Goal: Task Accomplishment & Management: Complete application form

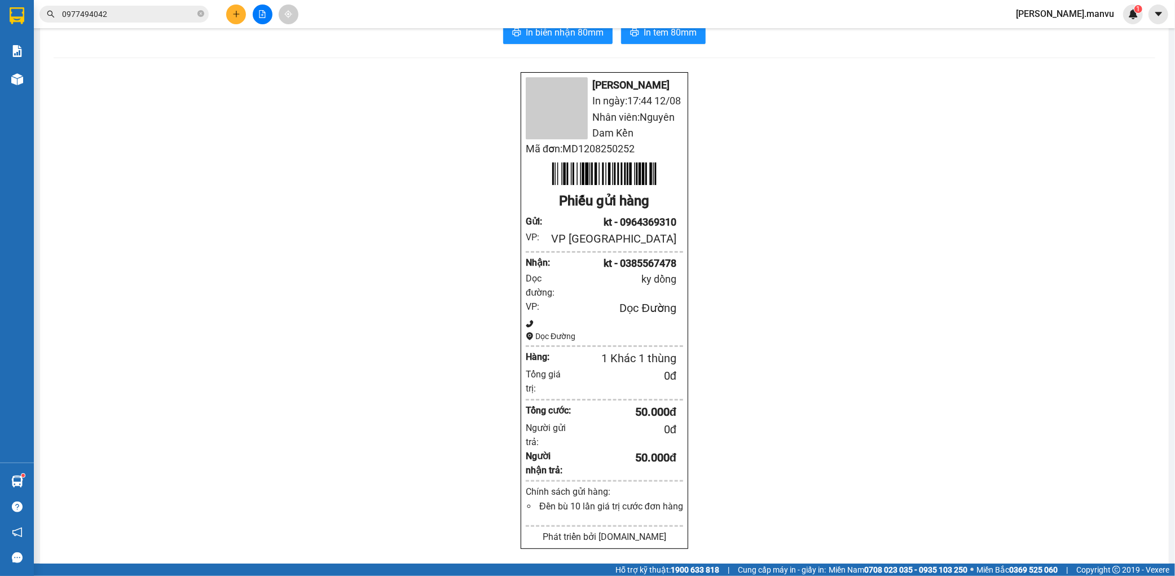
scroll to position [24, 0]
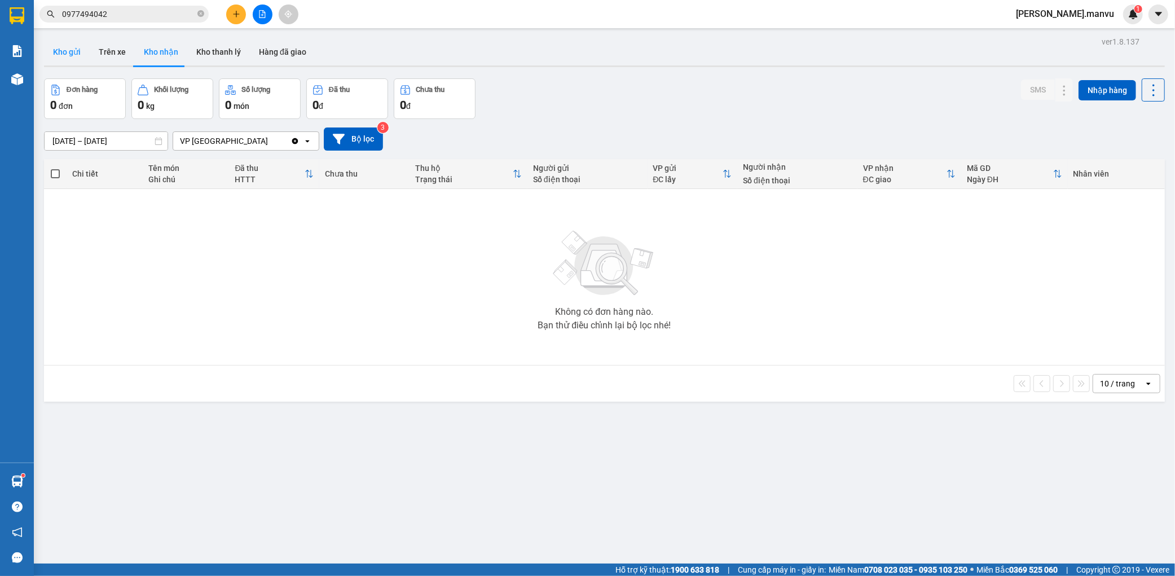
click at [60, 53] on button "Kho gửi" at bounding box center [67, 51] width 46 height 27
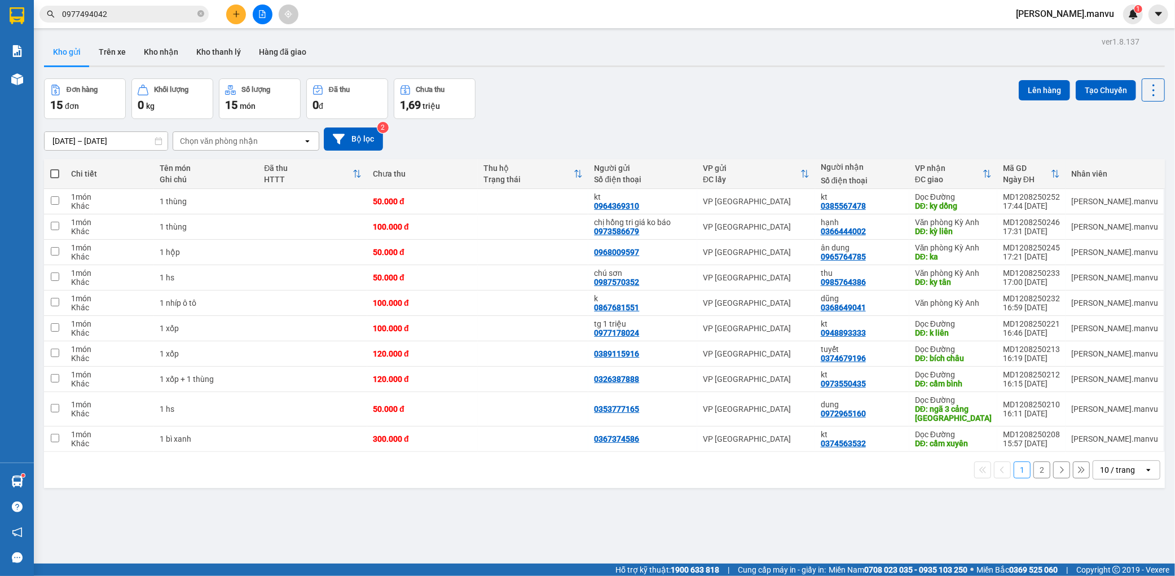
click at [1034, 470] on button "2" at bounding box center [1042, 469] width 17 height 17
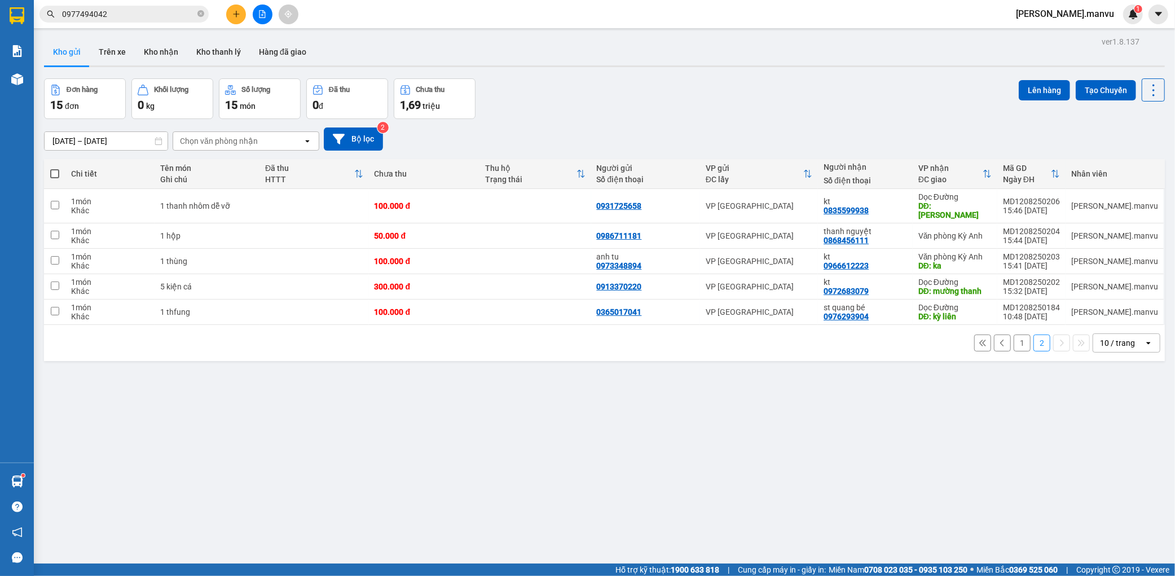
click at [1014, 337] on button "1" at bounding box center [1022, 343] width 17 height 17
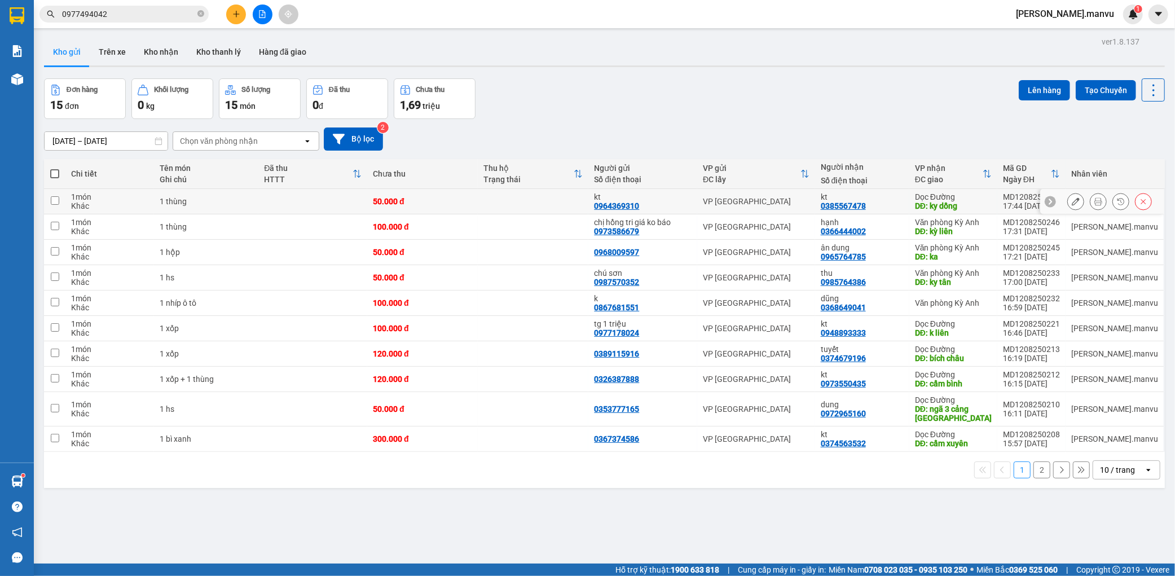
click at [1068, 203] on button at bounding box center [1076, 202] width 16 height 20
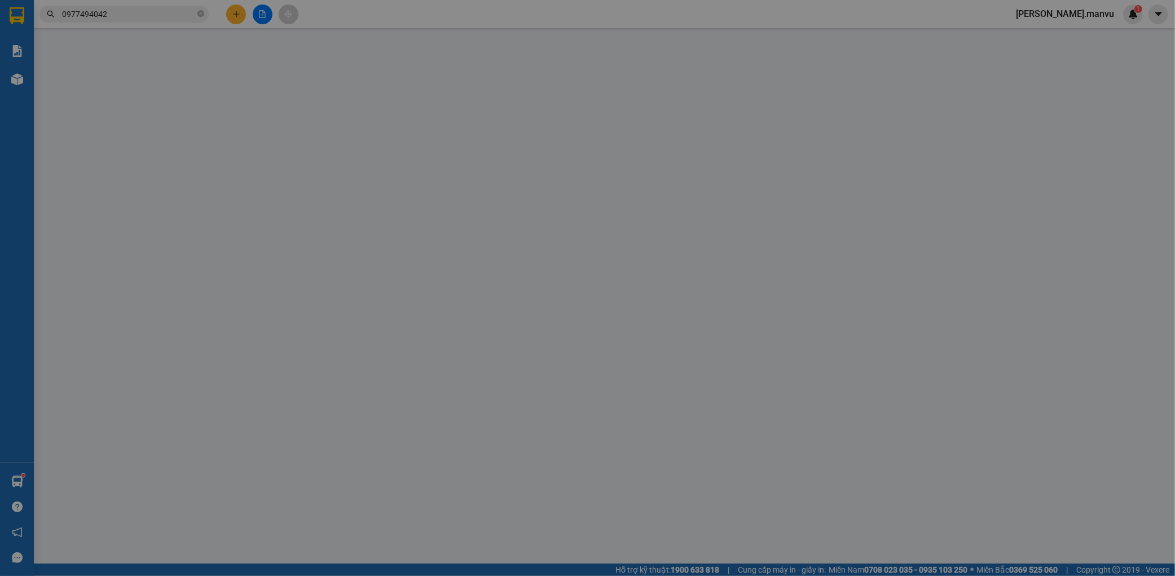
type input "0964369310"
type input "kt"
type input "0385567478"
type input "kt"
type input "ky dồng"
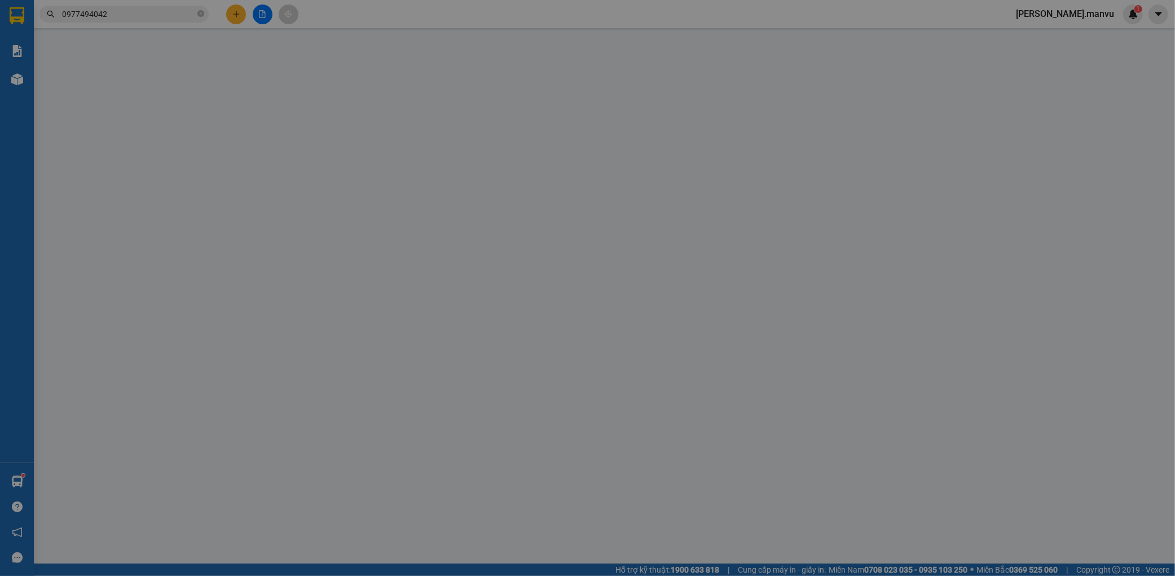
type input "50.000"
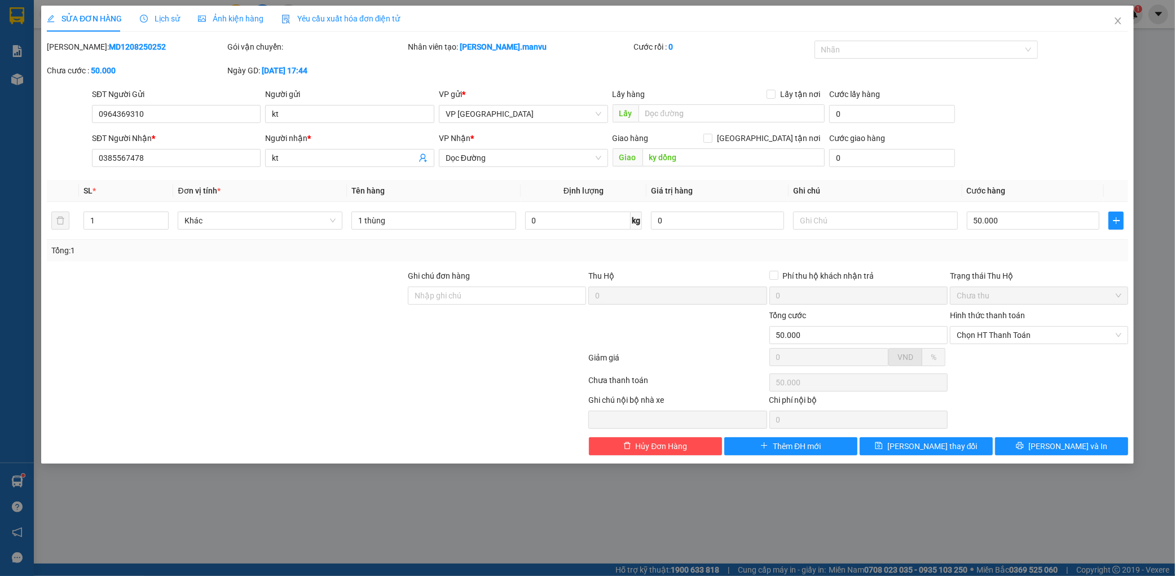
click at [152, 24] on div "Lịch sử" at bounding box center [160, 18] width 40 height 12
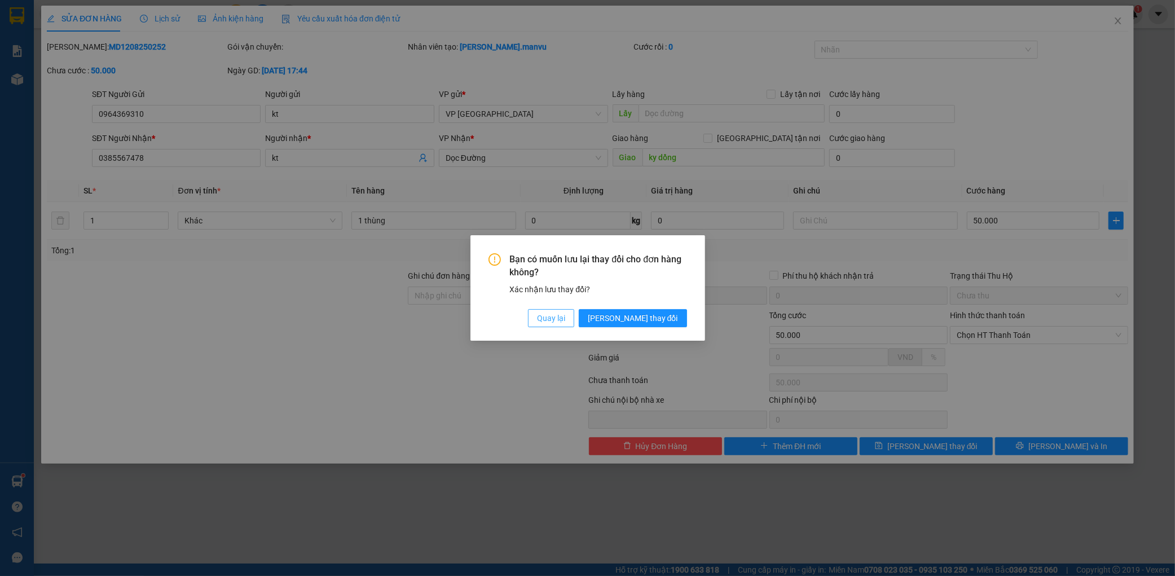
click at [565, 312] on span "Quay lại" at bounding box center [551, 318] width 28 height 12
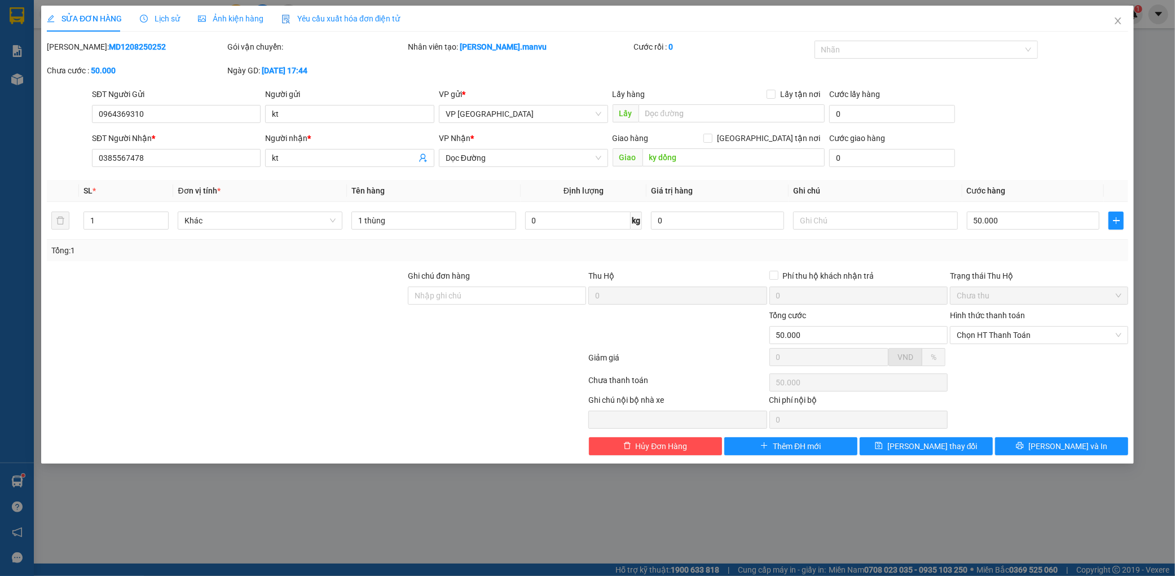
click at [169, 1] on div "SỬA ĐƠN HÀNG Lịch sử Ảnh kiện hàng Yêu cầu xuất hóa đơn điện tử Total Paid Fee …" at bounding box center [587, 288] width 1175 height 576
click at [162, 15] on span "Lịch sử" at bounding box center [160, 18] width 40 height 9
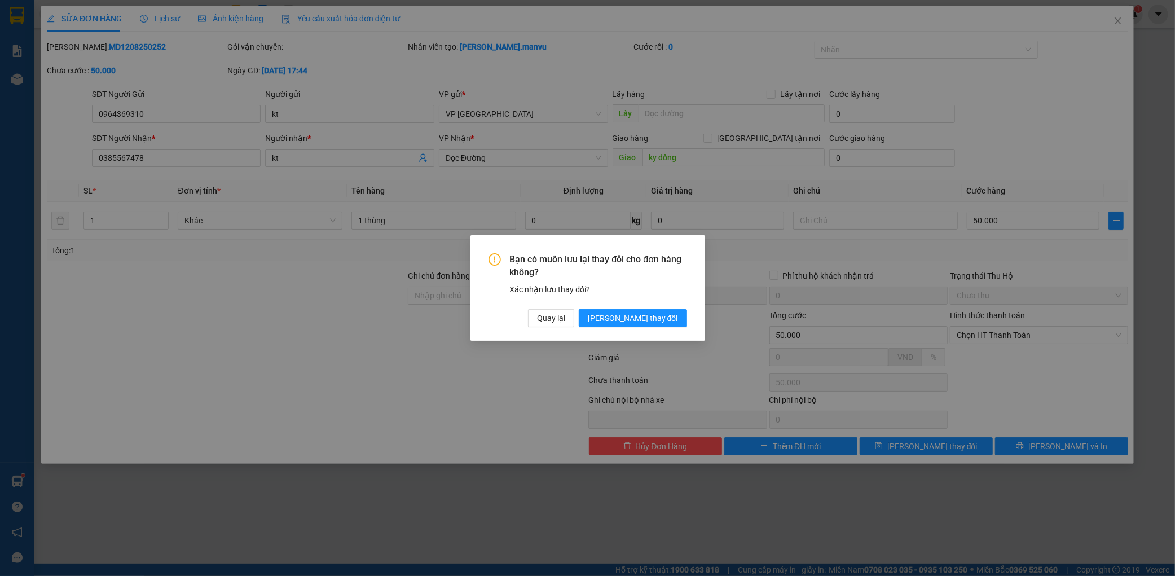
click at [656, 327] on div "Bạn có muốn lưu lại thay đổi cho đơn hàng không? Xác nhận lưu thay đổi? Quay lạ…" at bounding box center [587, 287] width 235 height 105
click at [655, 312] on span "[PERSON_NAME] thay đổi" at bounding box center [633, 318] width 90 height 12
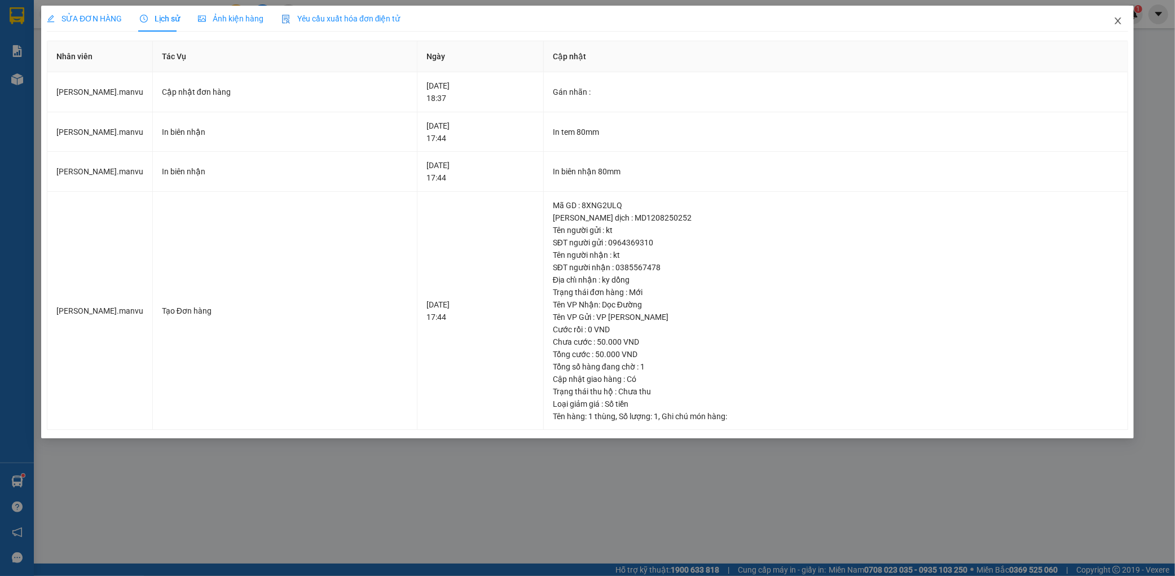
click at [1118, 19] on icon "close" at bounding box center [1118, 20] width 9 height 9
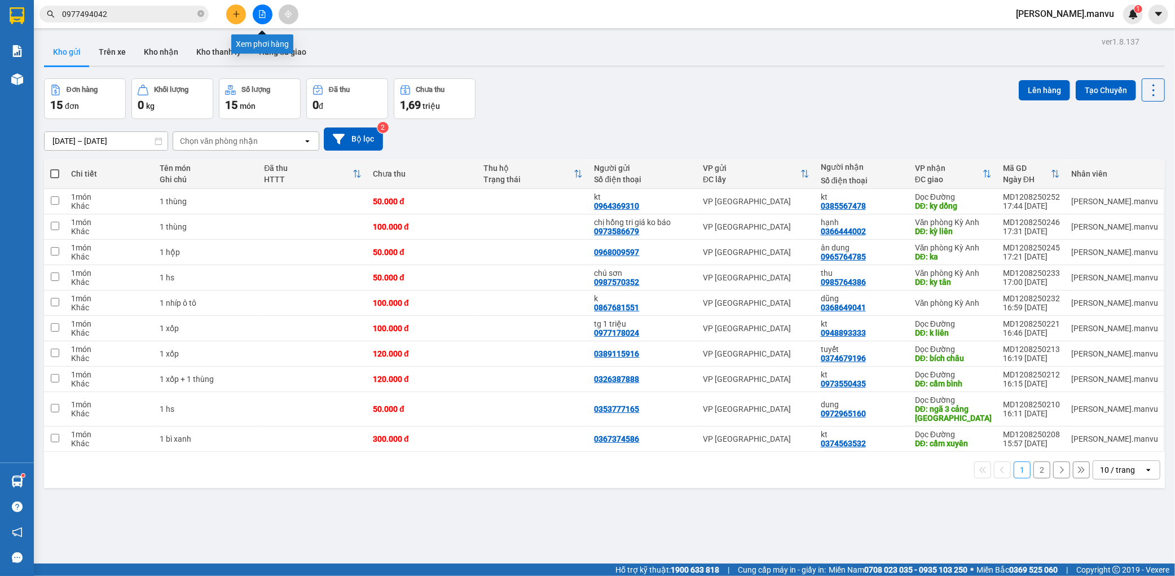
click at [268, 10] on button at bounding box center [263, 15] width 20 height 20
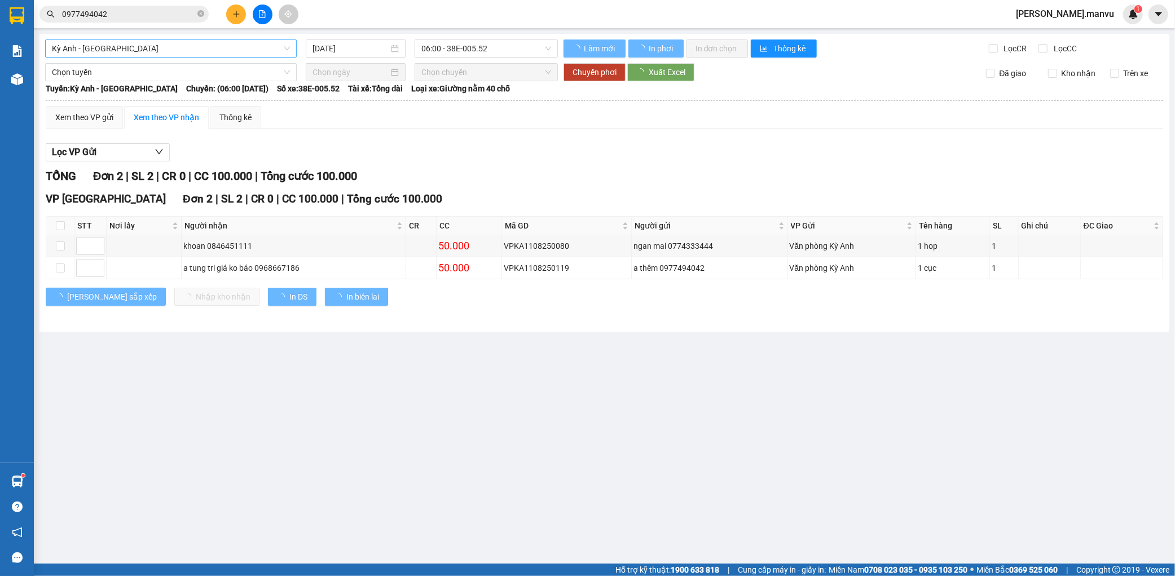
click at [141, 51] on span "Kỳ Anh - [GEOGRAPHIC_DATA]" at bounding box center [171, 48] width 238 height 17
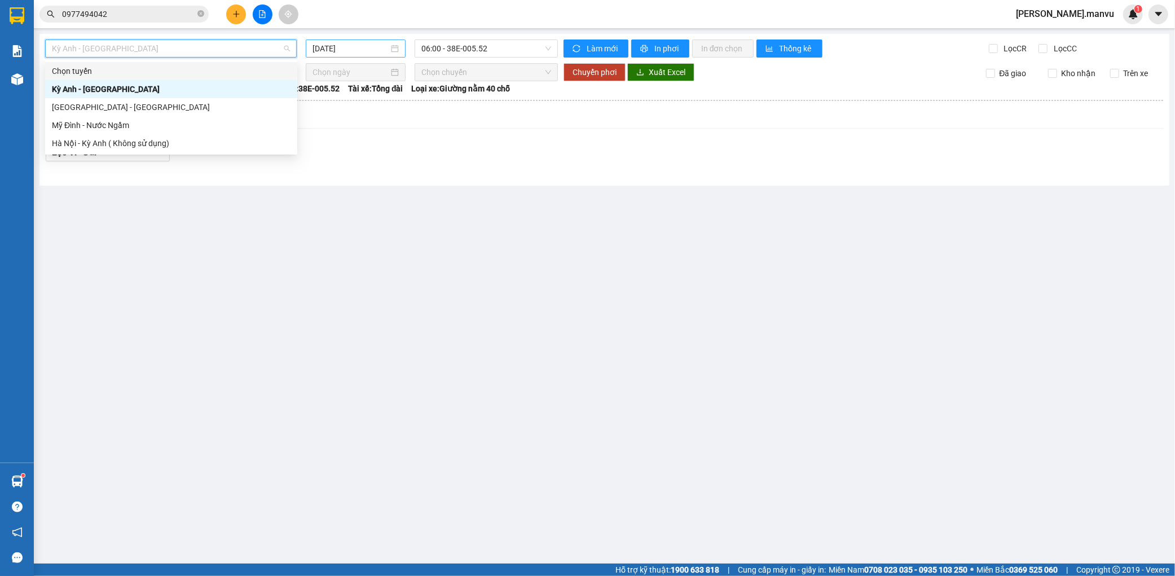
click at [359, 51] on input "[DATE]" at bounding box center [351, 48] width 76 height 12
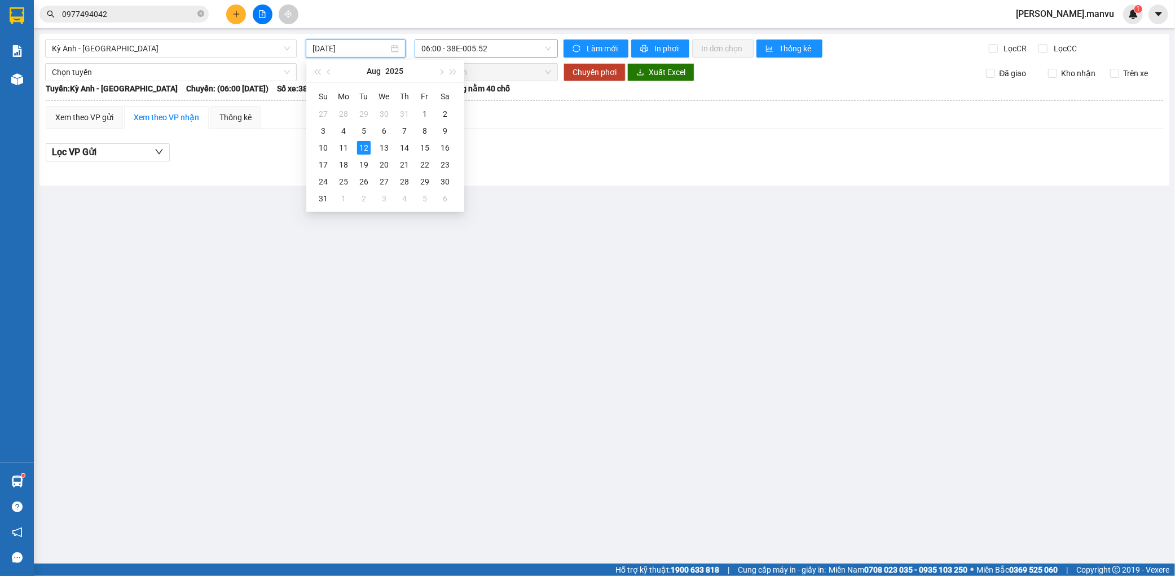
click at [509, 53] on span "06:00 - 38E-005.52" at bounding box center [486, 48] width 130 height 17
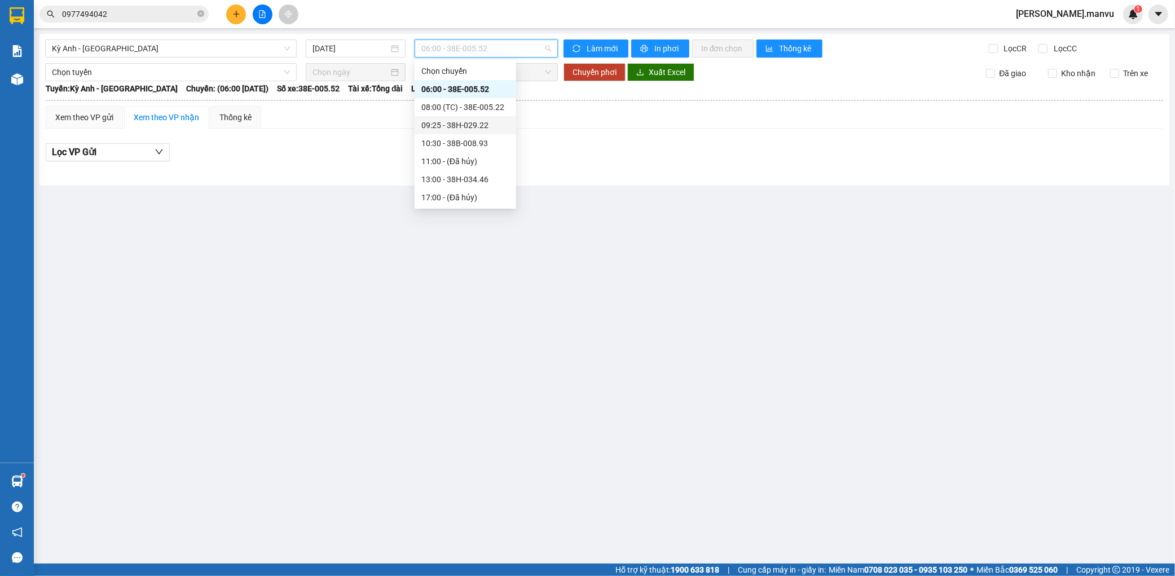
click at [487, 122] on div "09:25 - 38H-029.22" at bounding box center [465, 125] width 88 height 12
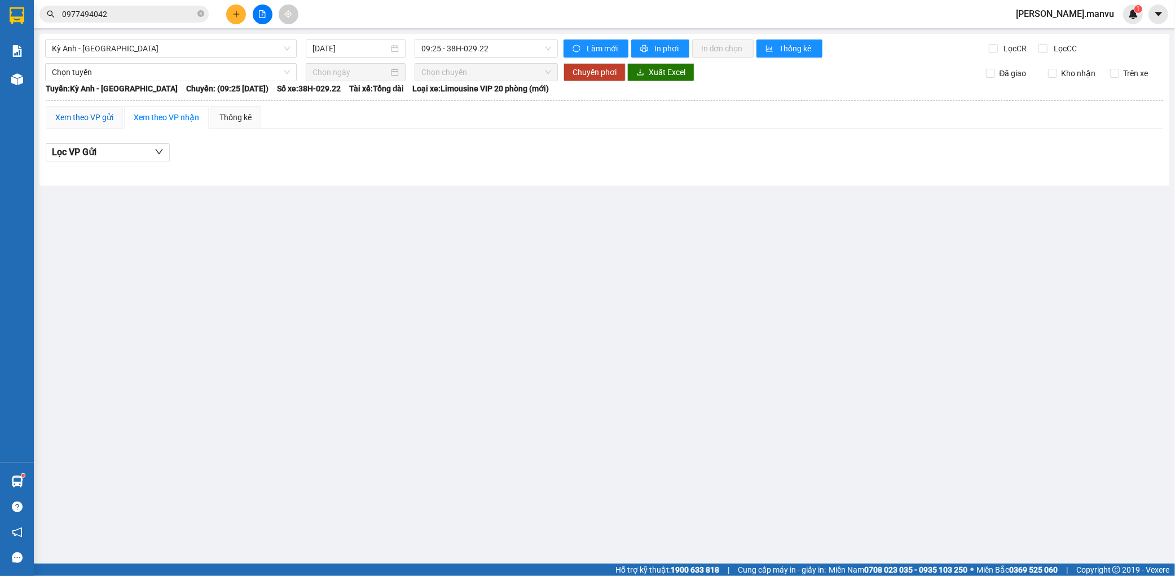
click at [91, 119] on div "Xem theo VP gửi" at bounding box center [84, 117] width 58 height 12
click at [161, 117] on div "Xem theo VP nhận" at bounding box center [166, 117] width 65 height 12
click at [438, 49] on span "09:25 - 38H-029.22" at bounding box center [486, 48] width 130 height 17
click at [345, 57] on div "[DATE]" at bounding box center [356, 48] width 100 height 18
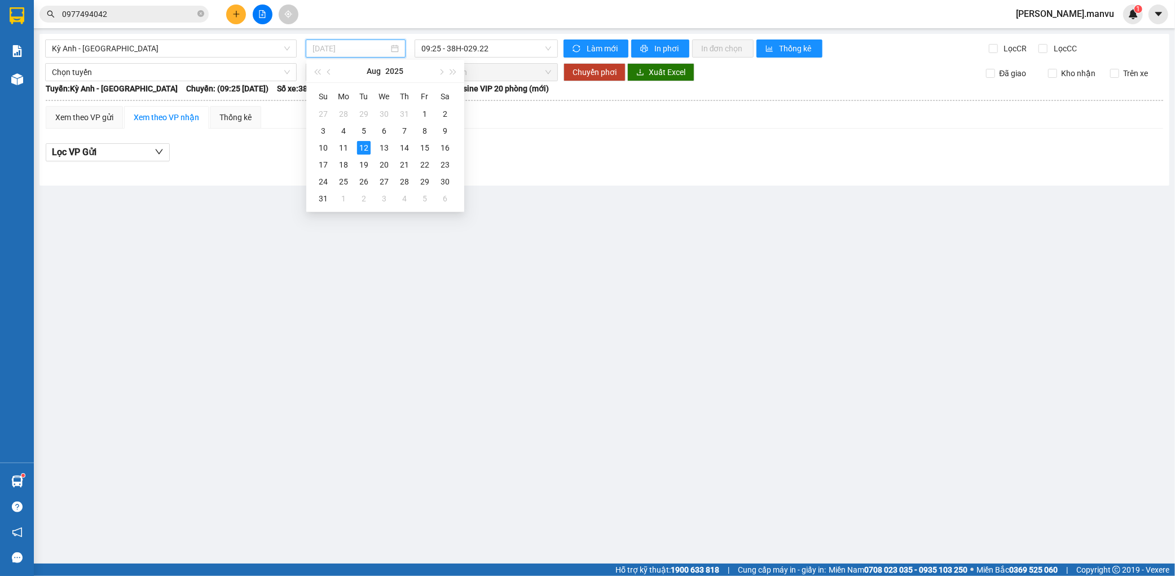
type input "[DATE]"
click at [358, 147] on div "12" at bounding box center [364, 148] width 14 height 14
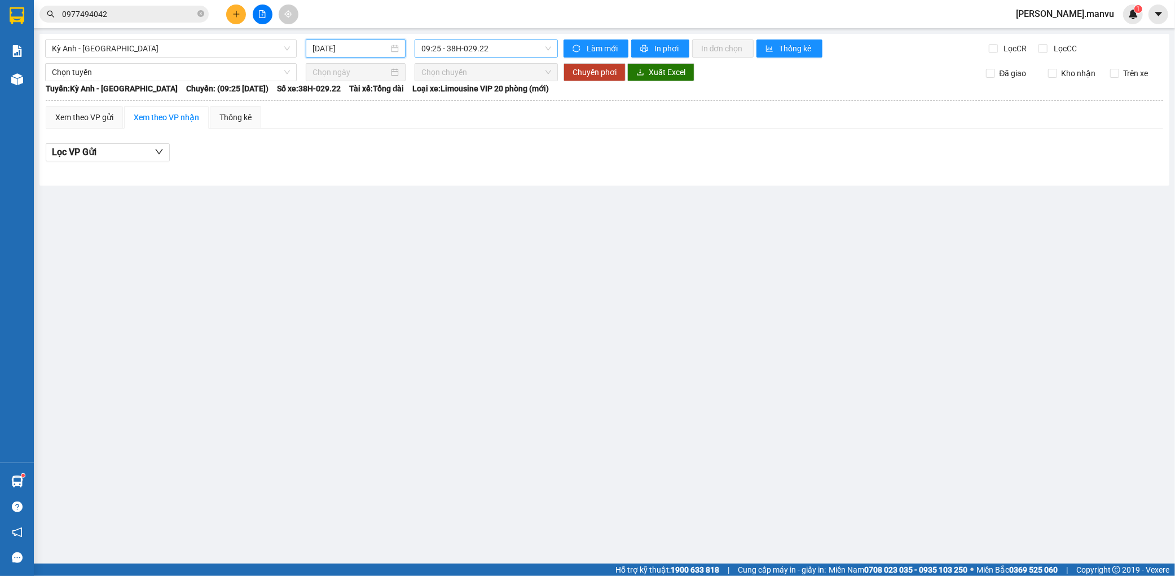
click at [520, 48] on span "09:25 - 38H-029.22" at bounding box center [486, 48] width 130 height 17
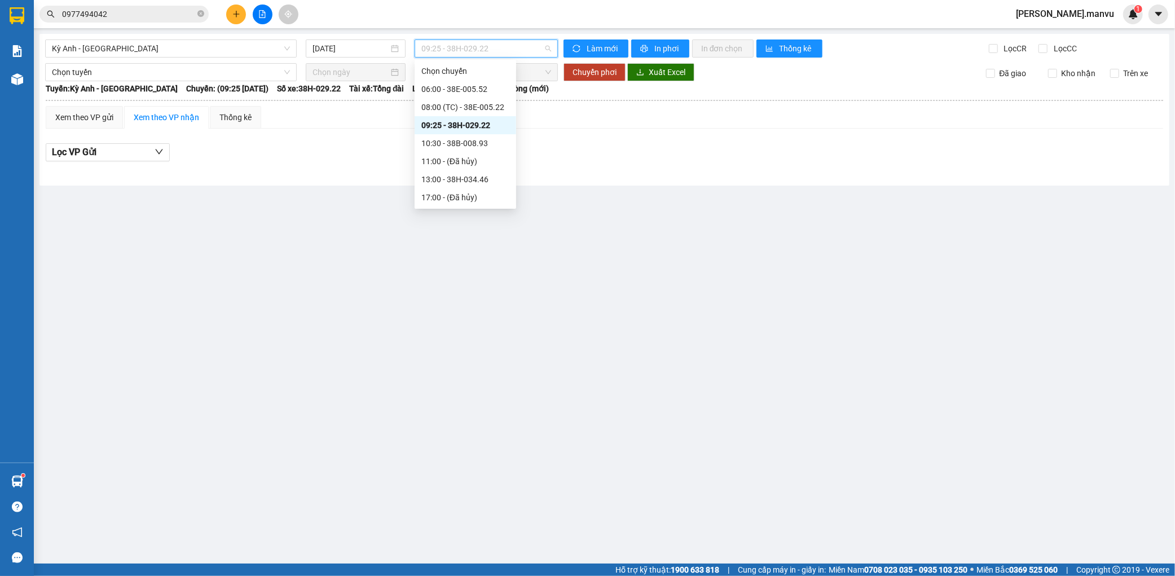
click at [478, 126] on div "09:25 - 38H-029.22" at bounding box center [465, 125] width 88 height 12
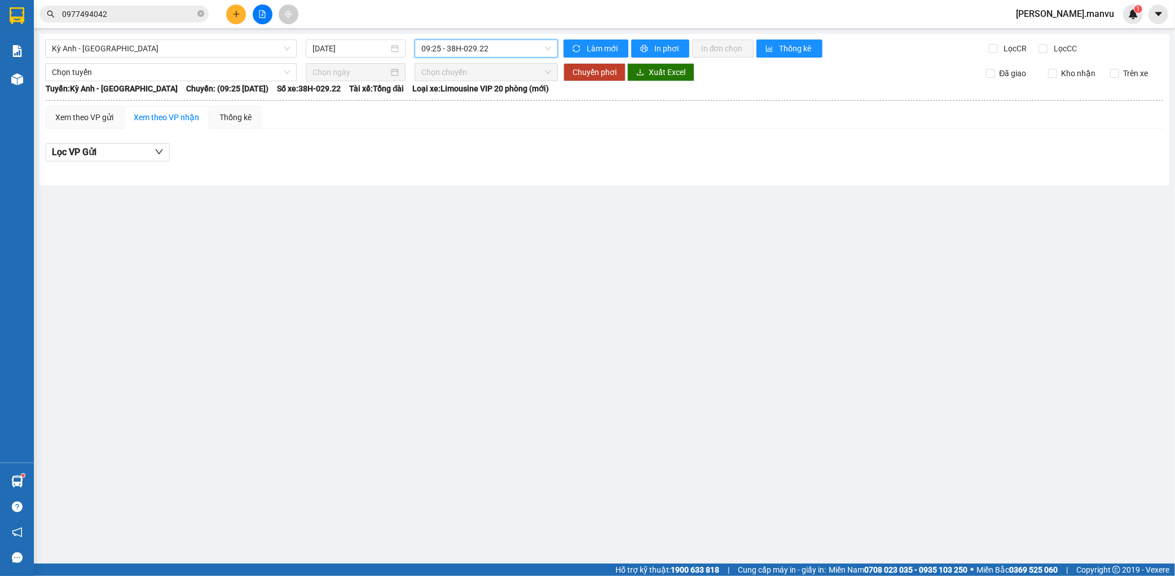
click at [519, 51] on span "09:25 - 38H-029.22" at bounding box center [486, 48] width 130 height 17
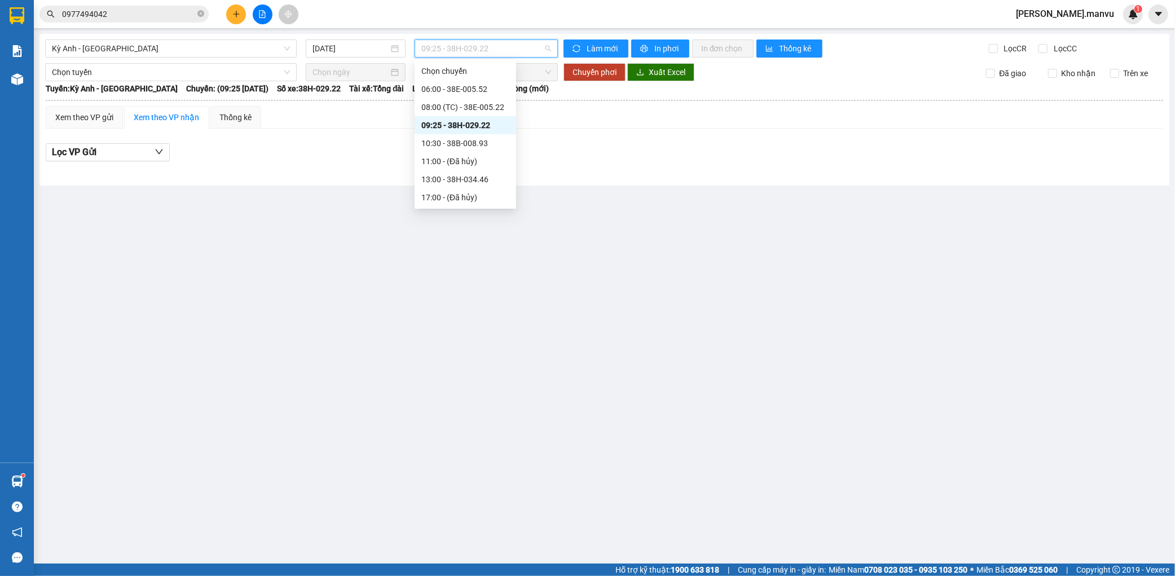
click at [486, 129] on div "09:25 - 38H-029.22" at bounding box center [465, 125] width 88 height 12
drag, startPoint x: 544, startPoint y: 44, endPoint x: 525, endPoint y: 50, distance: 19.5
click at [543, 44] on span "09:25 - 38H-029.22" at bounding box center [486, 48] width 130 height 17
click at [146, 15] on input "0977494042" at bounding box center [128, 14] width 133 height 12
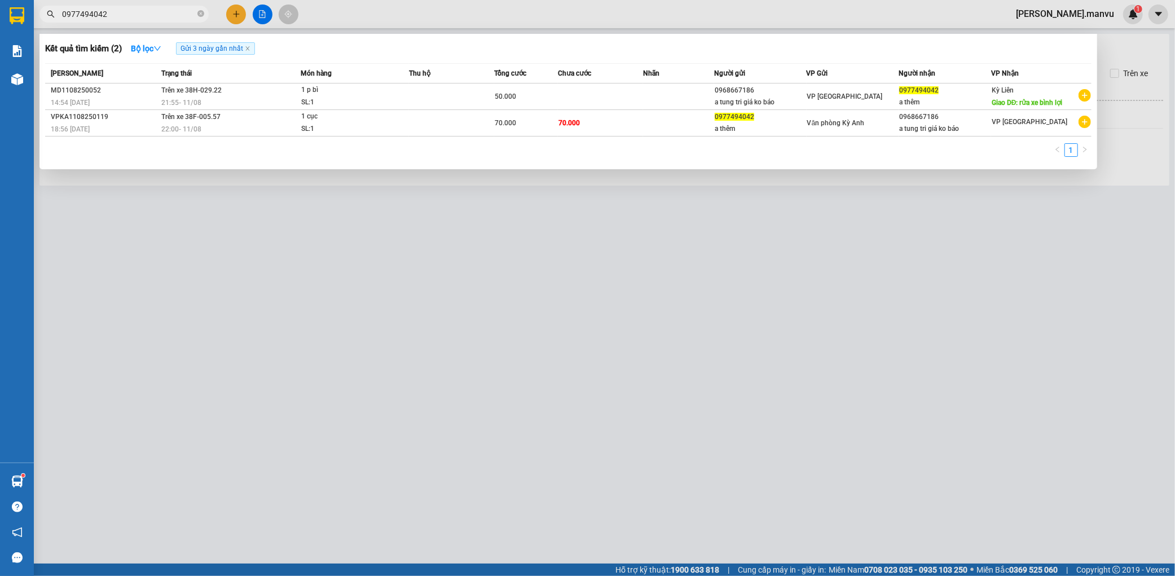
click at [196, 14] on span "0977494042" at bounding box center [123, 14] width 169 height 17
click at [200, 15] on icon "close-circle" at bounding box center [200, 13] width 7 height 7
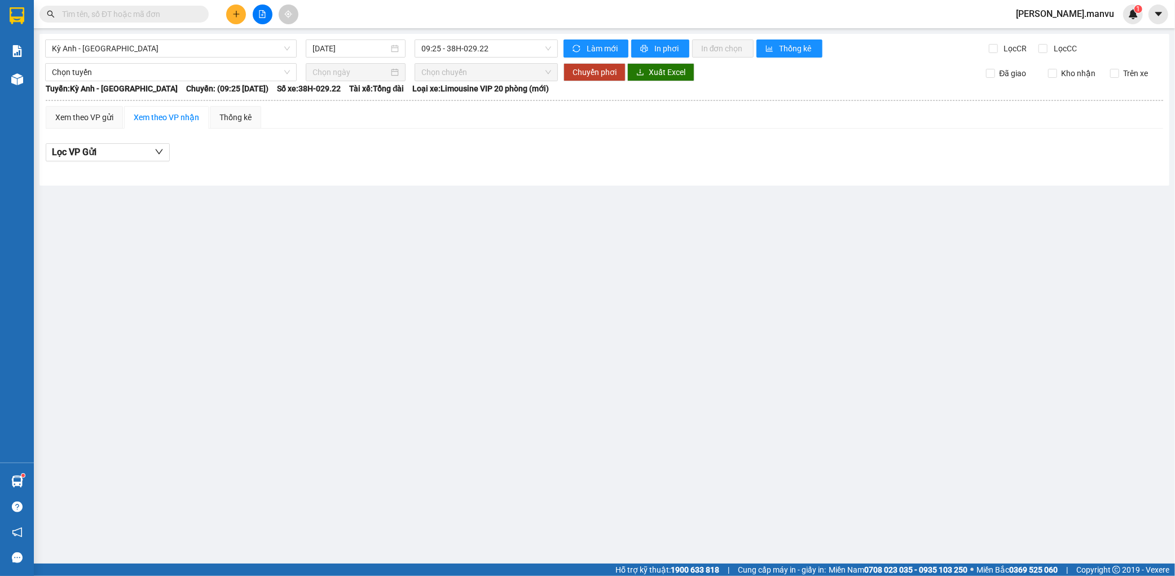
click at [187, 16] on input "text" at bounding box center [128, 14] width 133 height 12
click at [105, 112] on div "Xem theo VP gửi" at bounding box center [84, 117] width 58 height 12
click at [154, 47] on span "Kỳ Anh - [GEOGRAPHIC_DATA]" at bounding box center [171, 48] width 238 height 17
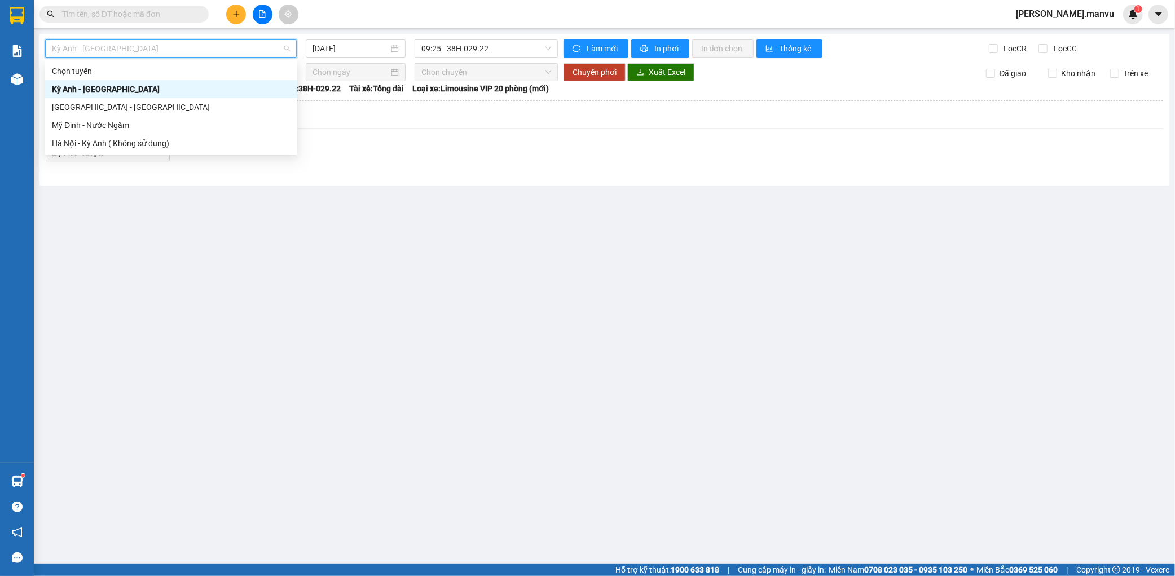
click at [120, 86] on div "Kỳ Anh - [GEOGRAPHIC_DATA]" at bounding box center [171, 89] width 239 height 12
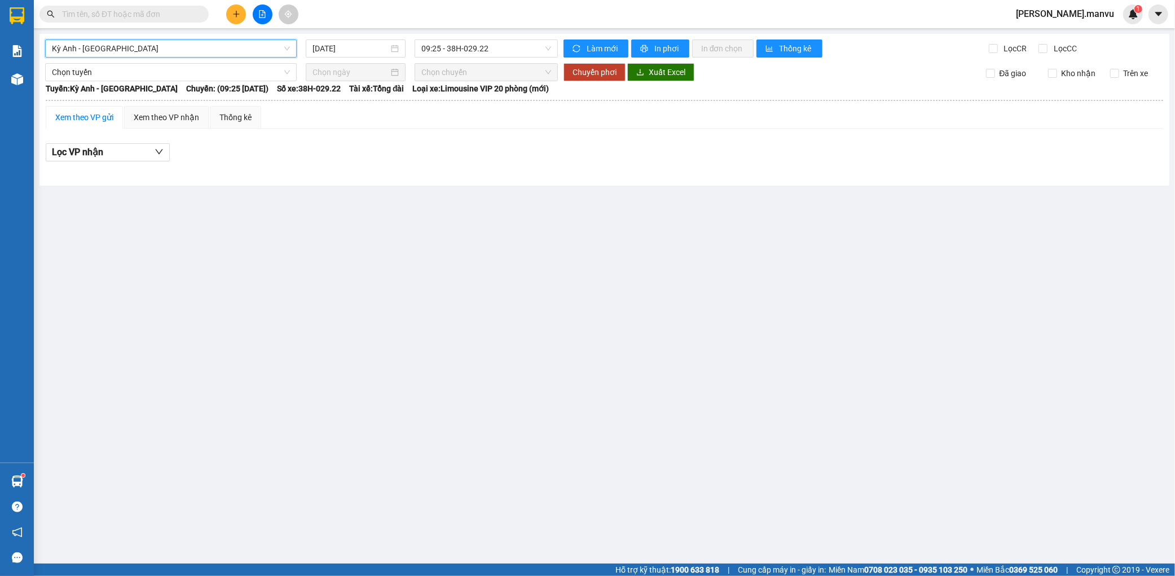
click at [341, 36] on div "Kỳ [GEOGRAPHIC_DATA] - [GEOGRAPHIC_DATA] [GEOGRAPHIC_DATA] [GEOGRAPHIC_DATA] - …" at bounding box center [604, 110] width 1130 height 152
click at [148, 58] on div "Kỳ Anh - [GEOGRAPHIC_DATA] [DATE] 09:25 - 38H-029.22 Làm mới In phơi In đơn chọ…" at bounding box center [604, 110] width 1130 height 152
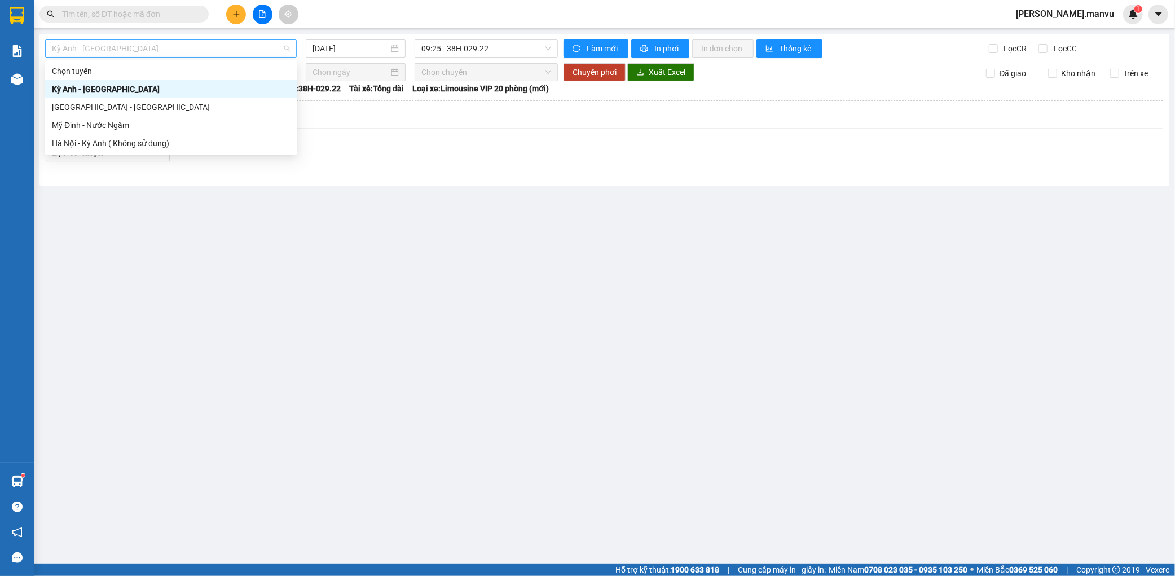
click at [159, 54] on span "Kỳ Anh - [GEOGRAPHIC_DATA]" at bounding box center [171, 48] width 238 height 17
click at [136, 83] on div "Kỳ Anh - [GEOGRAPHIC_DATA]" at bounding box center [171, 89] width 239 height 12
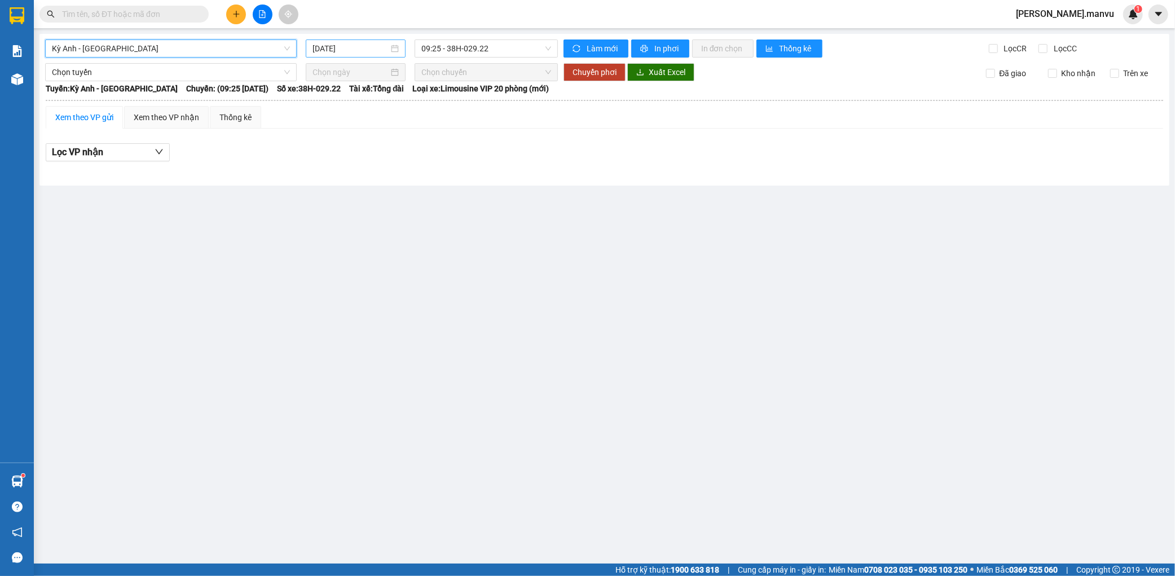
click at [310, 55] on div "[DATE]" at bounding box center [356, 48] width 100 height 18
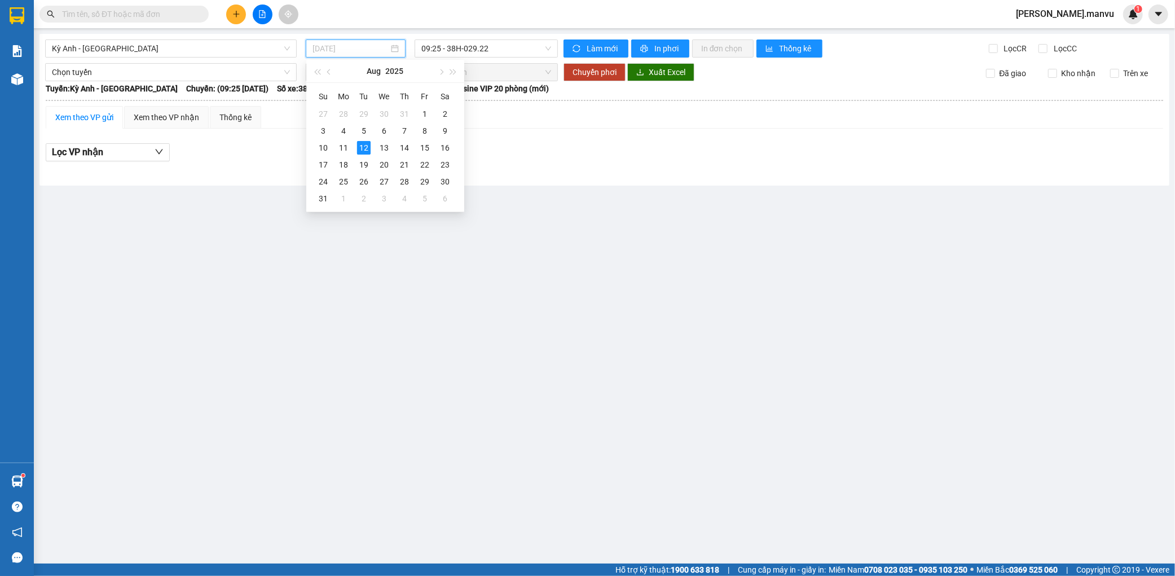
click at [355, 148] on td "12" at bounding box center [364, 147] width 20 height 17
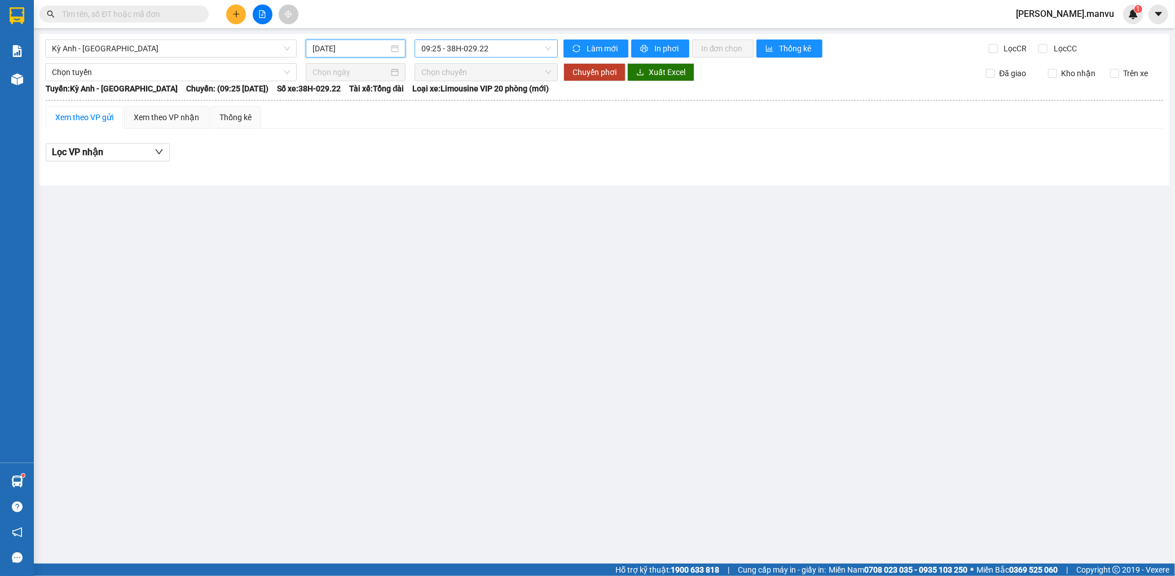
click at [497, 49] on span "09:25 - 38H-029.22" at bounding box center [486, 48] width 130 height 17
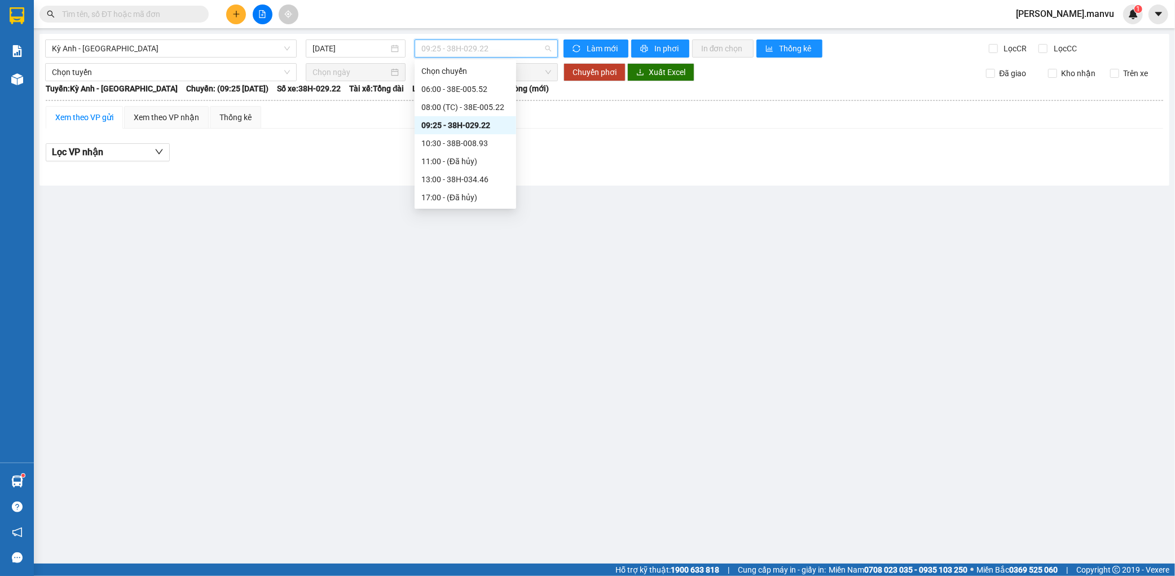
click at [461, 130] on div "09:25 - 38H-029.22" at bounding box center [465, 125] width 88 height 12
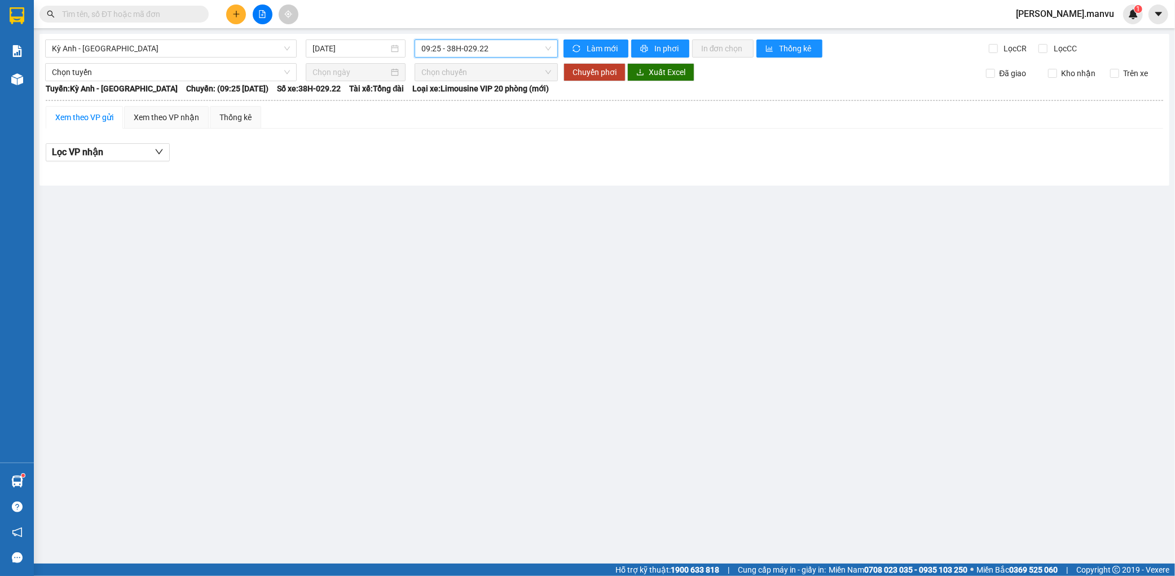
click at [503, 59] on div "Kỳ Anh - [GEOGRAPHIC_DATA] [DATE] 09:25 09:25 - 38H-029.22 Làm mới In phơi In đ…" at bounding box center [604, 110] width 1130 height 152
click at [514, 54] on span "09:25 - 38H-029.22" at bounding box center [486, 48] width 130 height 17
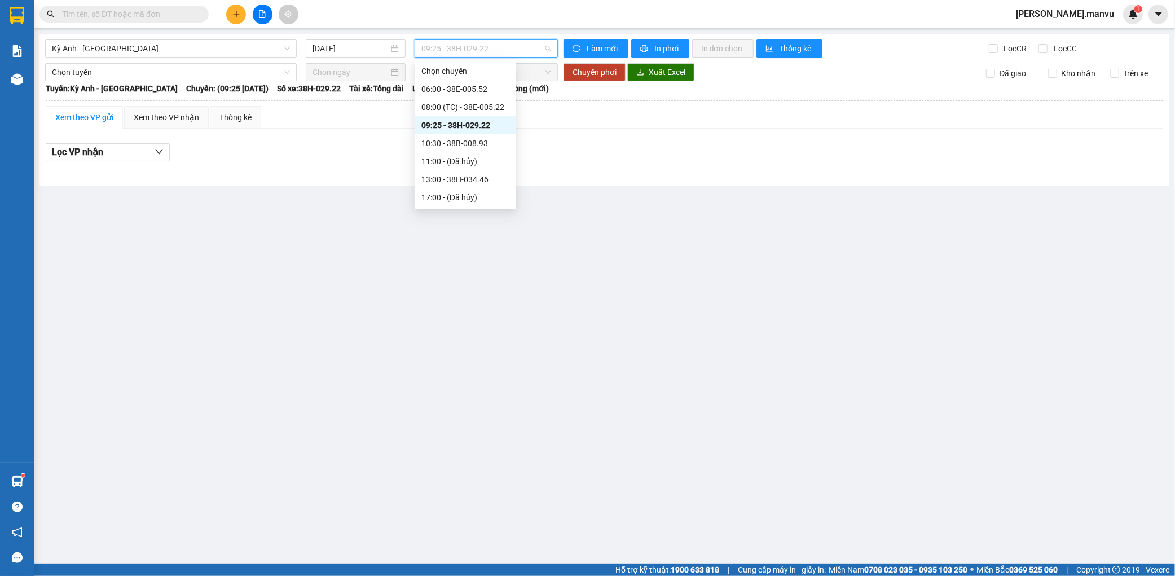
click at [474, 126] on div "09:25 - 38H-029.22" at bounding box center [465, 125] width 88 height 12
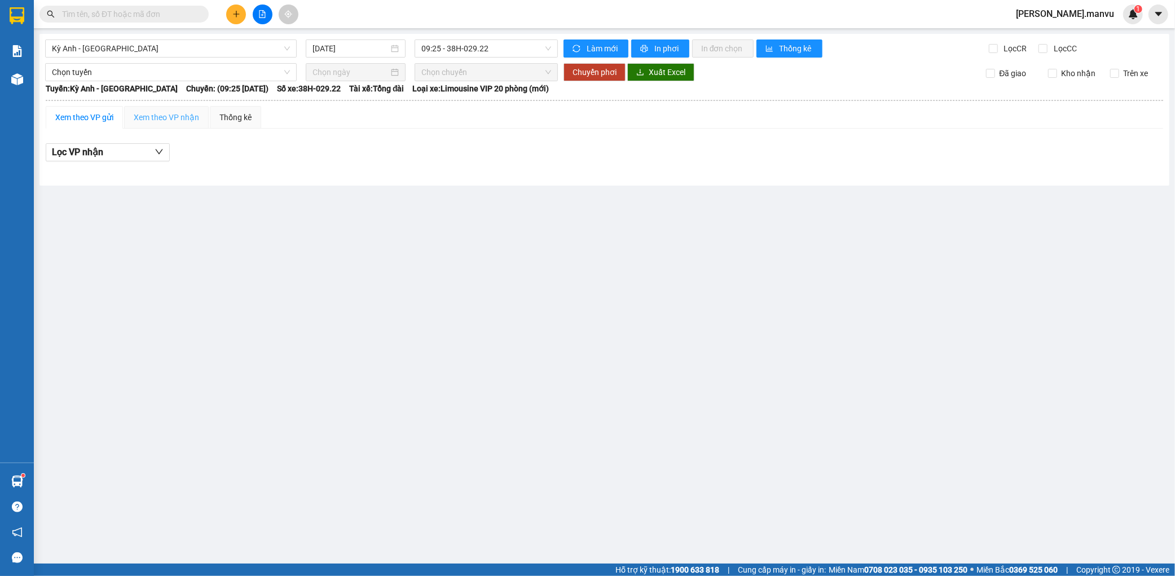
click at [168, 128] on div "Xem theo VP nhận" at bounding box center [166, 117] width 85 height 23
click at [104, 123] on div "Xem theo VP gửi" at bounding box center [84, 117] width 58 height 12
click at [143, 115] on div "Xem theo VP nhận" at bounding box center [166, 117] width 65 height 12
click at [91, 117] on div "Xem theo VP gửi" at bounding box center [84, 117] width 58 height 12
click at [170, 117] on div "Xem theo VP nhận" at bounding box center [166, 117] width 65 height 12
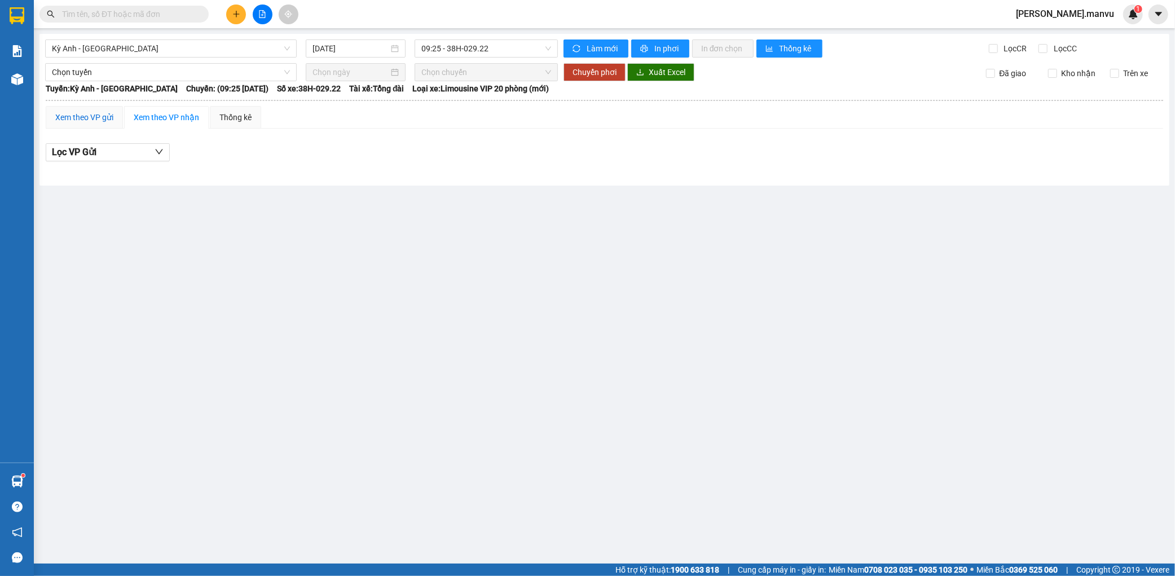
click at [100, 117] on div "Xem theo VP gửi" at bounding box center [84, 117] width 58 height 12
click at [144, 116] on div "Xem theo VP nhận" at bounding box center [166, 117] width 65 height 12
click at [464, 61] on div "Kỳ Anh - [GEOGRAPHIC_DATA] [DATE] 09:25 - 38H-029.22 Làm mới In phơi In đơn chọ…" at bounding box center [604, 110] width 1130 height 152
click at [469, 54] on span "09:25 - 38H-029.22" at bounding box center [486, 48] width 130 height 17
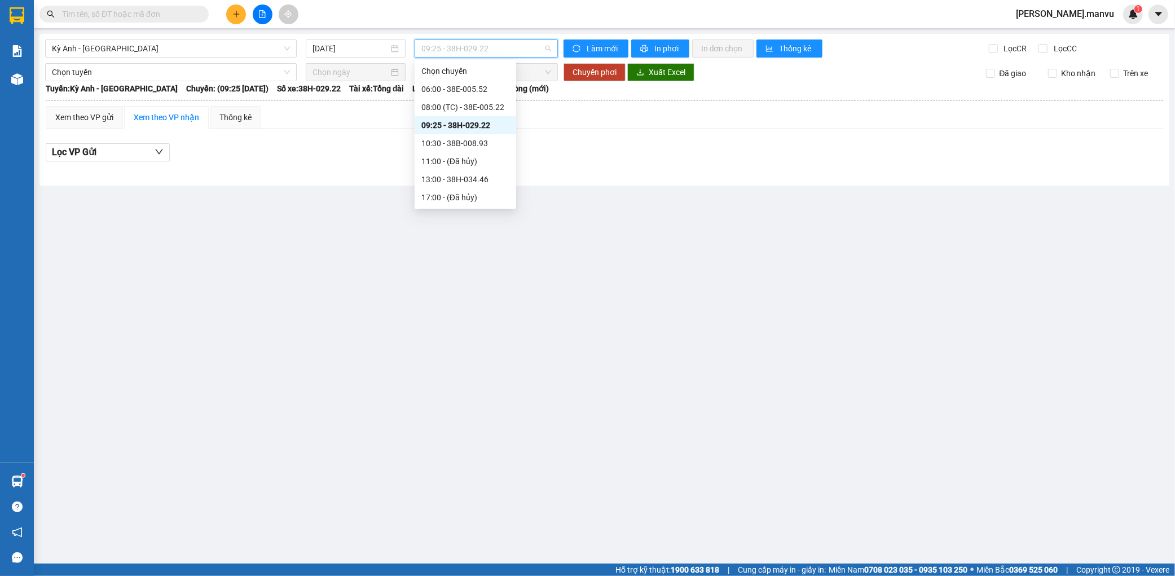
click at [450, 123] on div "09:25 - 38H-029.22" at bounding box center [465, 125] width 88 height 12
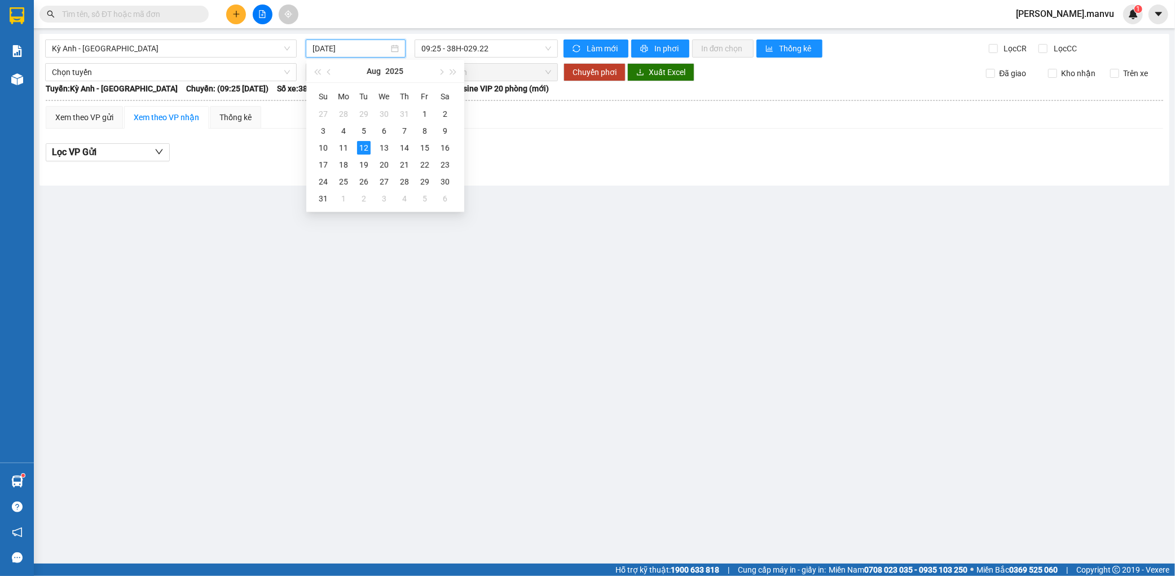
click at [354, 45] on input "[DATE]" at bounding box center [351, 48] width 76 height 12
type input "[DATE]"
click at [487, 177] on div "Kỳ Anh - [GEOGRAPHIC_DATA] [DATE] 09:25 - 38H-029.22 Làm mới In phơi In đơn chọ…" at bounding box center [604, 110] width 1130 height 152
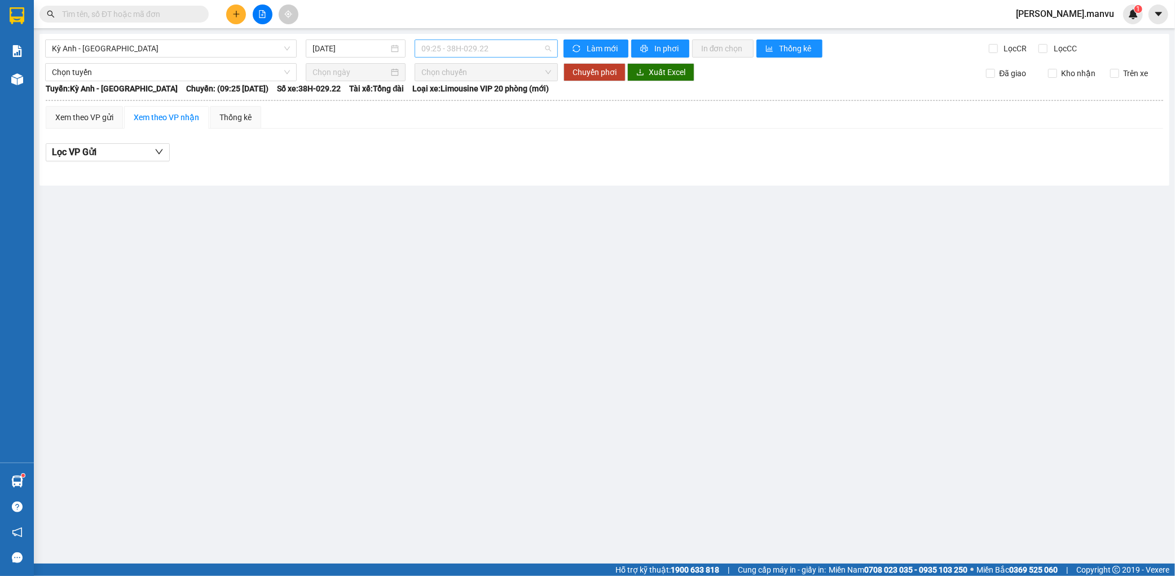
click at [501, 42] on span "09:25 - 38H-029.22" at bounding box center [486, 48] width 130 height 17
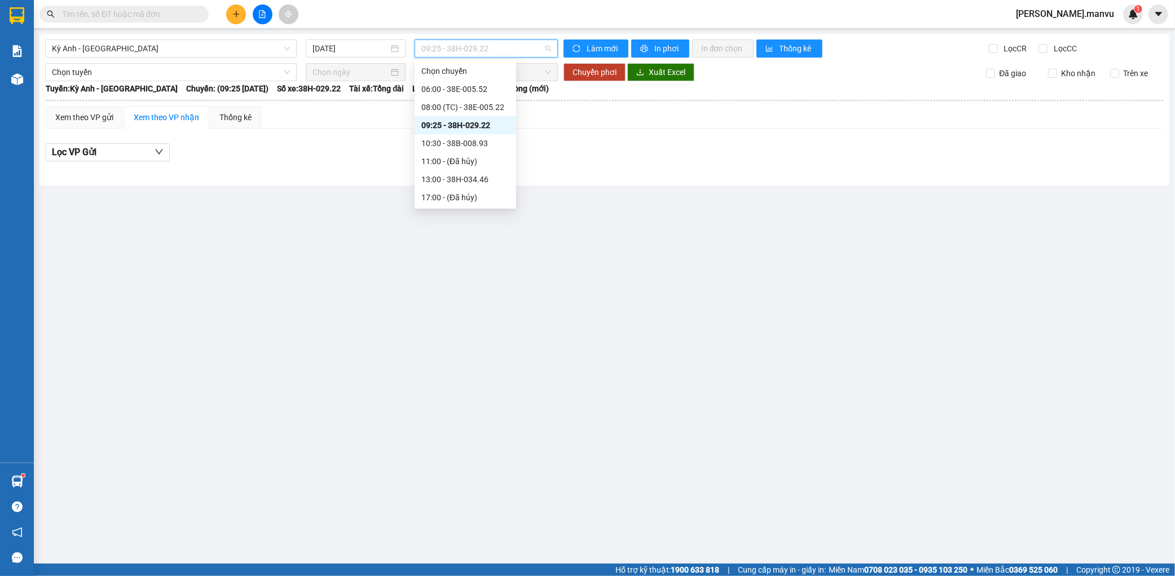
click at [463, 133] on div "09:25 - 38H-029.22" at bounding box center [466, 125] width 102 height 18
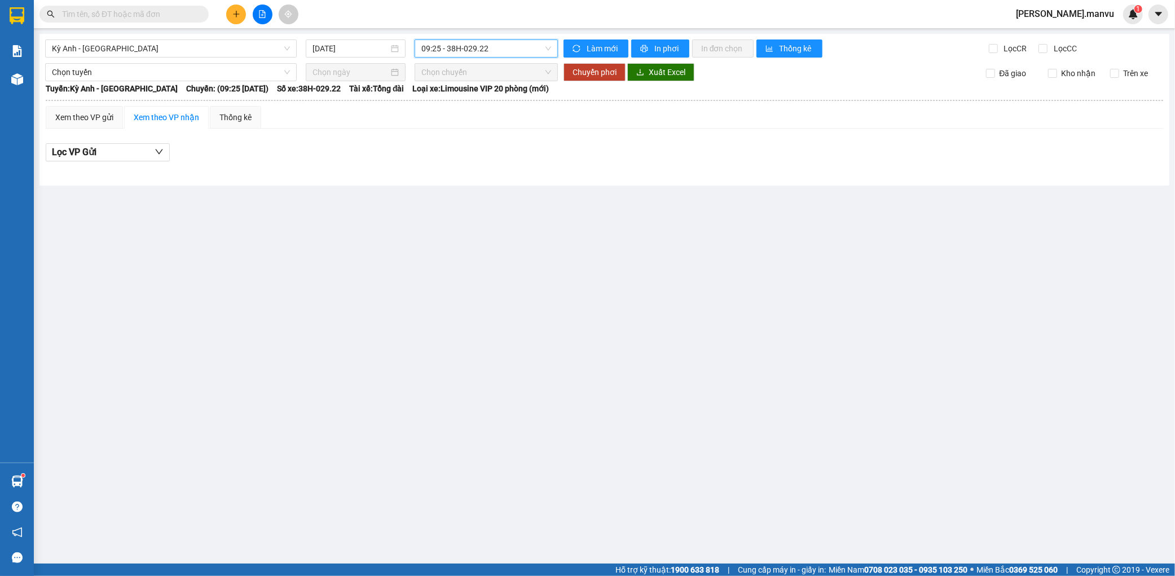
click at [509, 42] on span "09:25 - 38H-029.22" at bounding box center [486, 48] width 130 height 17
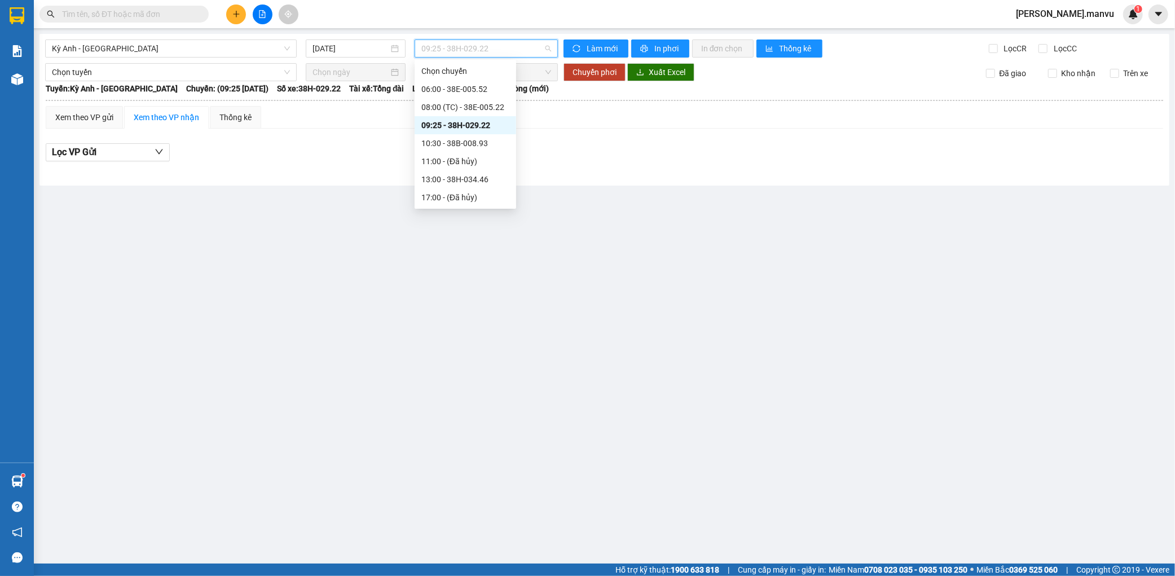
click at [478, 126] on div "09:25 - 38H-029.22" at bounding box center [465, 125] width 88 height 12
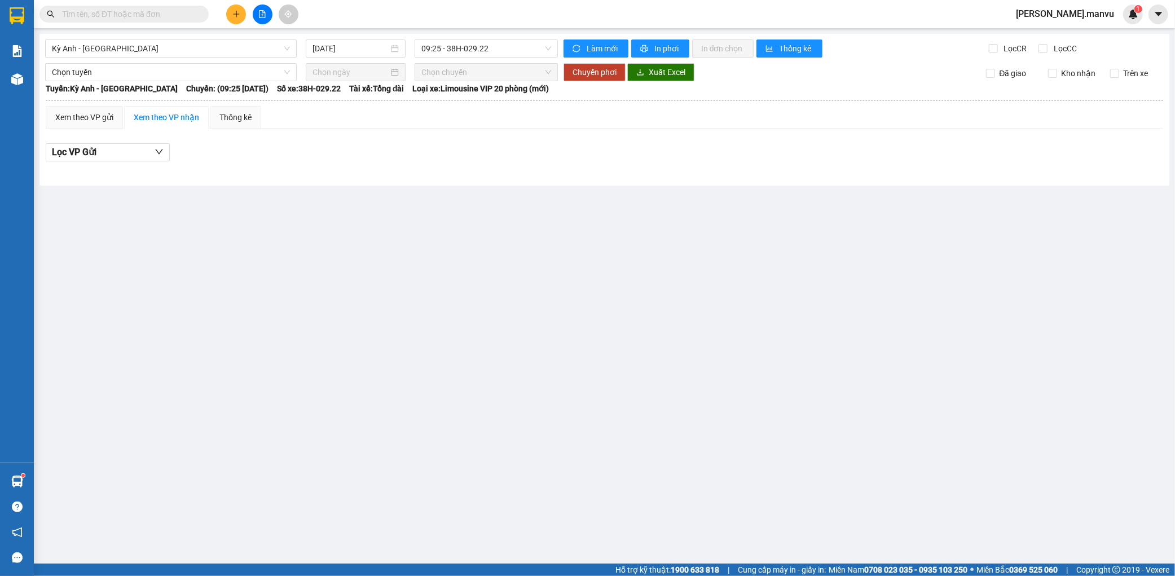
click at [509, 60] on div "Kỳ Anh - [GEOGRAPHIC_DATA] [DATE] 09:25 - 38H-029.22 Làm mới In phơi In đơn chọ…" at bounding box center [604, 110] width 1130 height 152
click at [516, 53] on span "09:25 - 38H-029.22" at bounding box center [486, 48] width 130 height 17
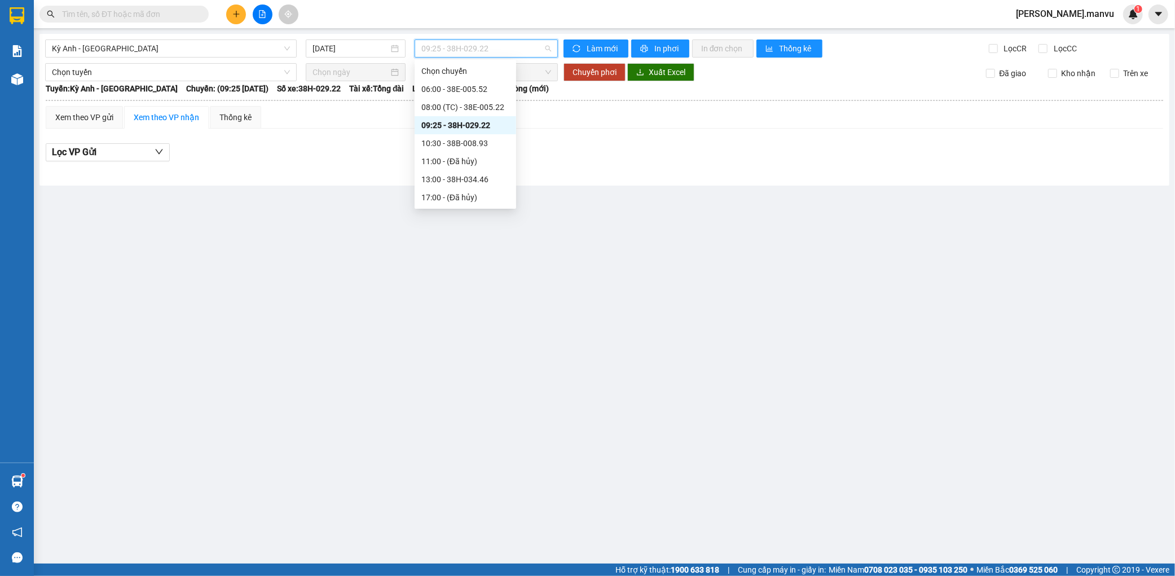
click at [485, 124] on div "09:25 - 38H-029.22" at bounding box center [465, 125] width 88 height 12
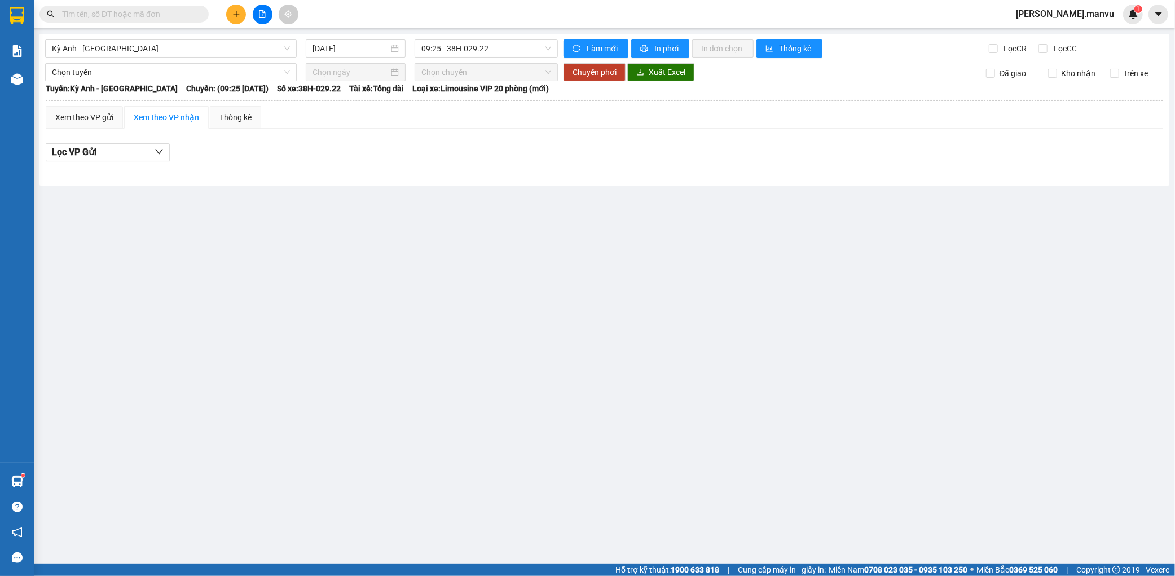
click at [508, 59] on div "Kỳ Anh - [GEOGRAPHIC_DATA] [DATE] 09:25 - 38H-029.22 Làm mới In phơi In đơn chọ…" at bounding box center [604, 110] width 1130 height 152
click at [508, 55] on span "09:25 - 38H-029.22" at bounding box center [486, 48] width 130 height 17
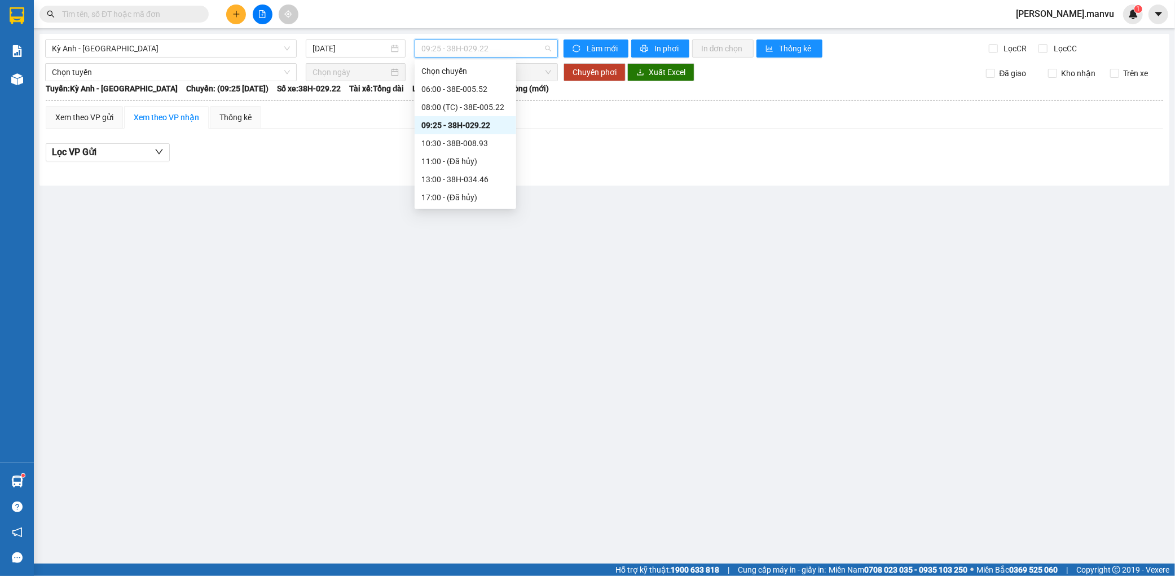
click at [476, 128] on div "09:25 - 38H-029.22" at bounding box center [465, 125] width 88 height 12
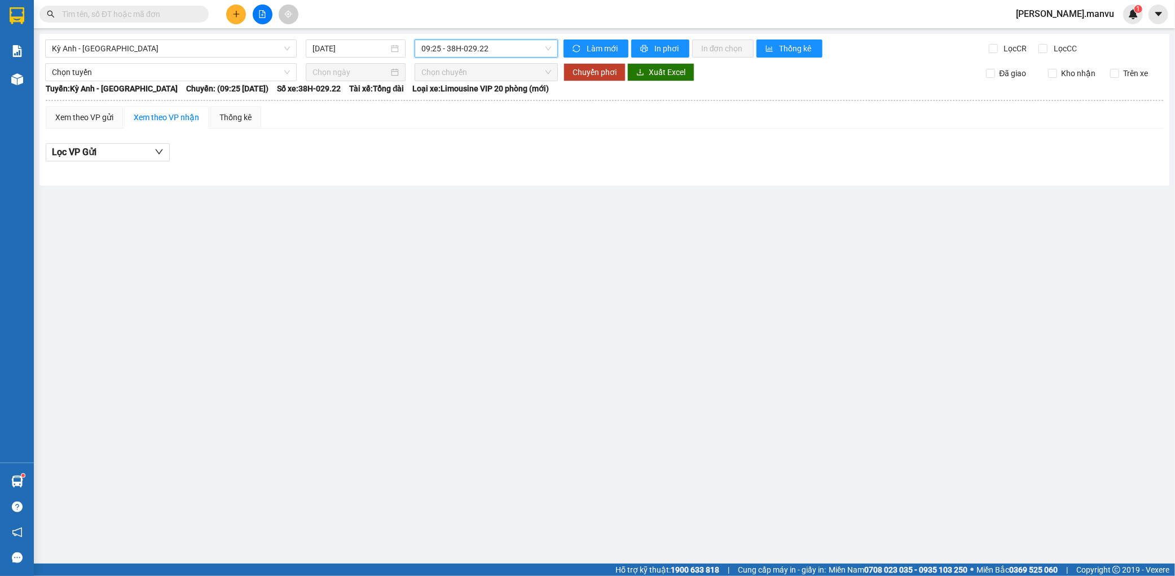
click at [492, 59] on div "Kỳ Anh - [GEOGRAPHIC_DATA] [DATE] 09:25 09:25 - 38H-029.22 Làm mới In phơi In đ…" at bounding box center [604, 110] width 1130 height 152
click at [498, 52] on span "09:25 - 38H-029.22" at bounding box center [486, 48] width 130 height 17
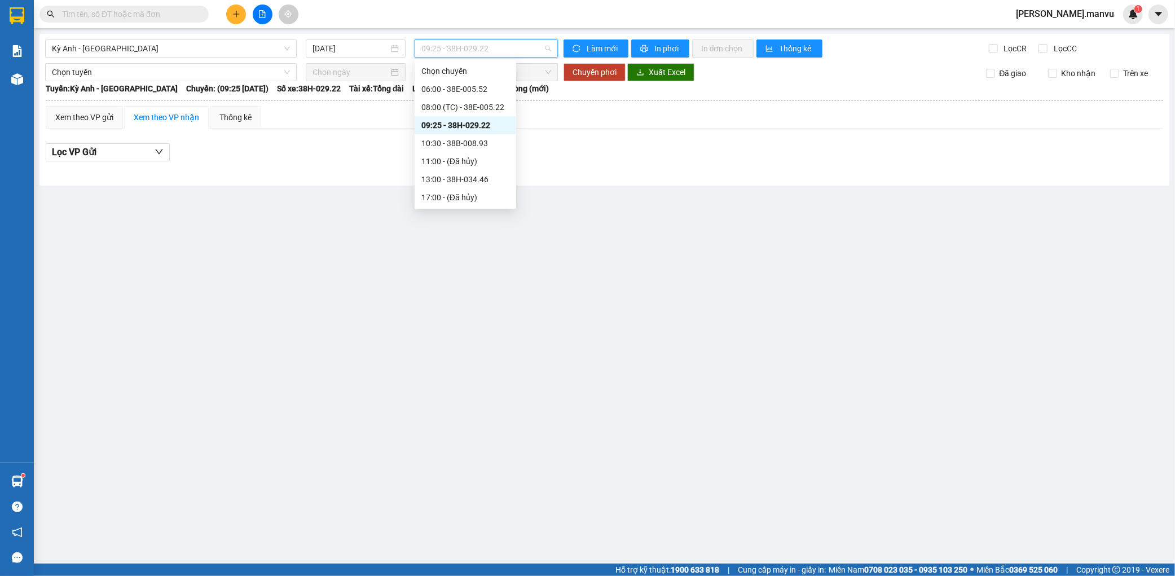
click at [483, 121] on div "09:25 - 38H-029.22" at bounding box center [465, 125] width 88 height 12
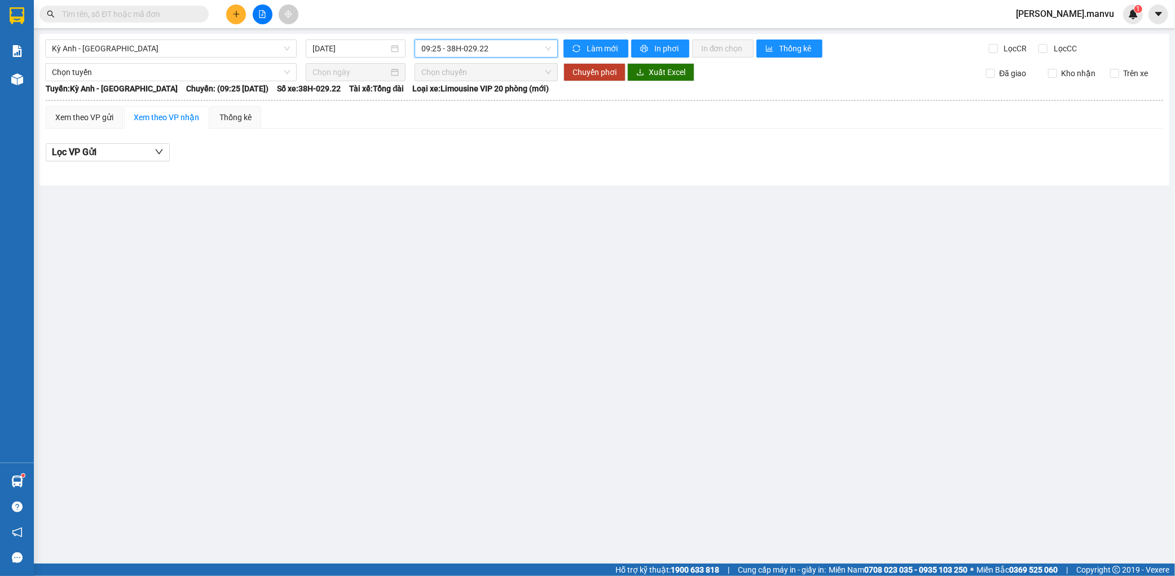
click at [512, 52] on span "09:25 - 38H-029.22" at bounding box center [486, 48] width 130 height 17
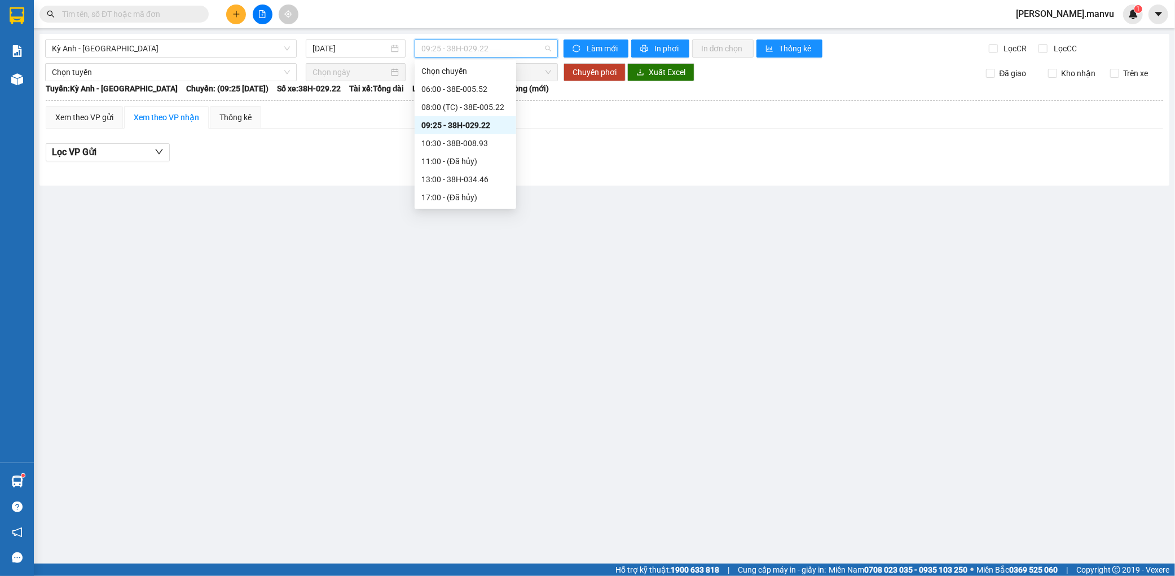
click at [491, 127] on div "09:25 - 38H-029.22" at bounding box center [465, 125] width 88 height 12
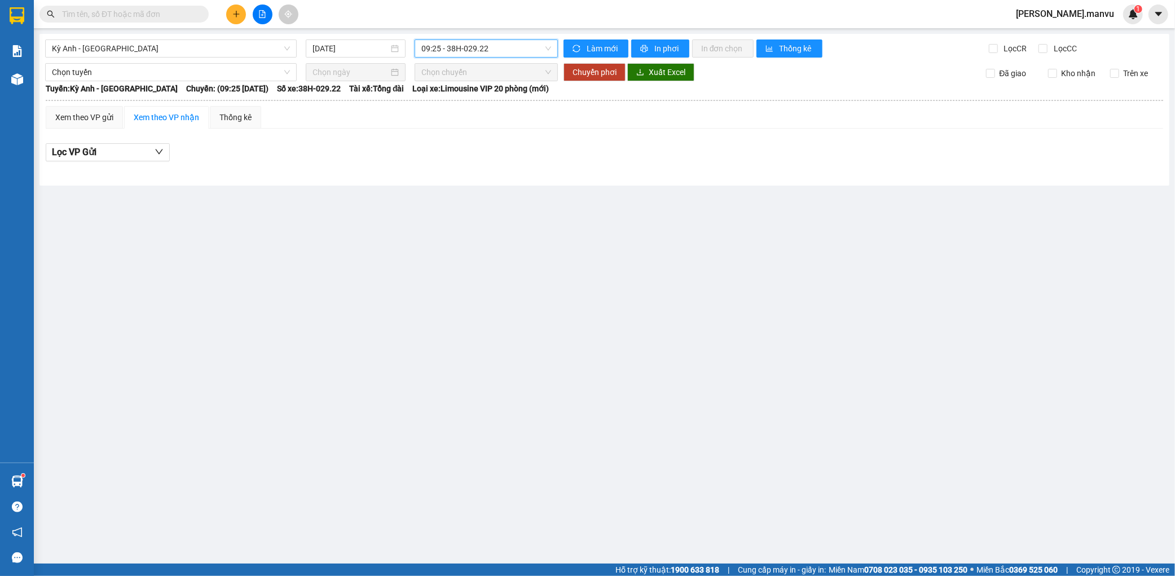
click at [517, 55] on span "09:25 - 38H-029.22" at bounding box center [486, 48] width 130 height 17
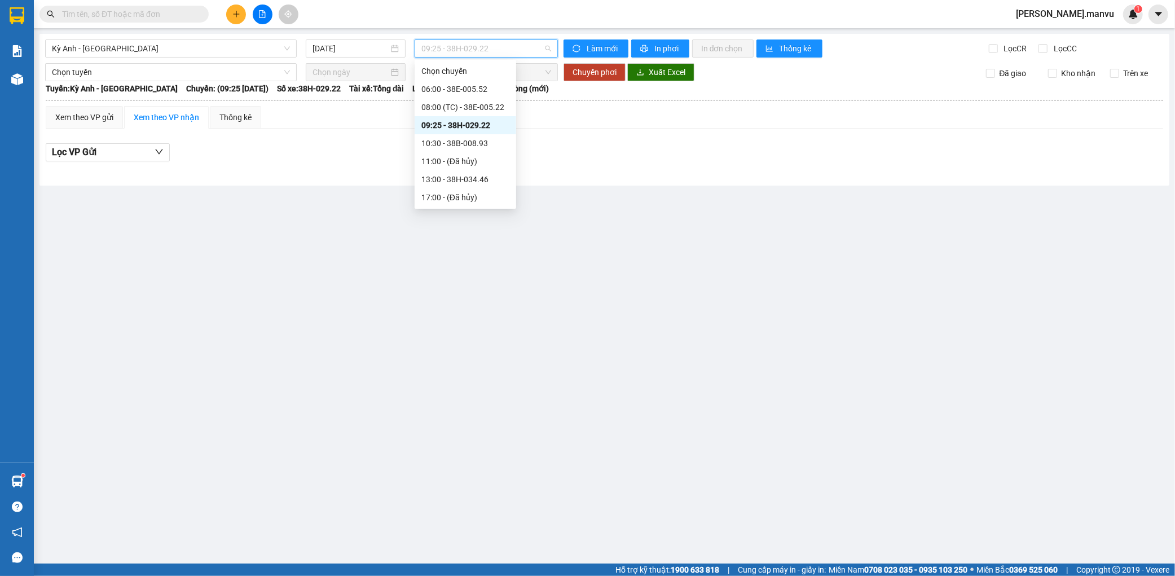
click at [486, 125] on div "09:25 - 38H-029.22" at bounding box center [465, 125] width 88 height 12
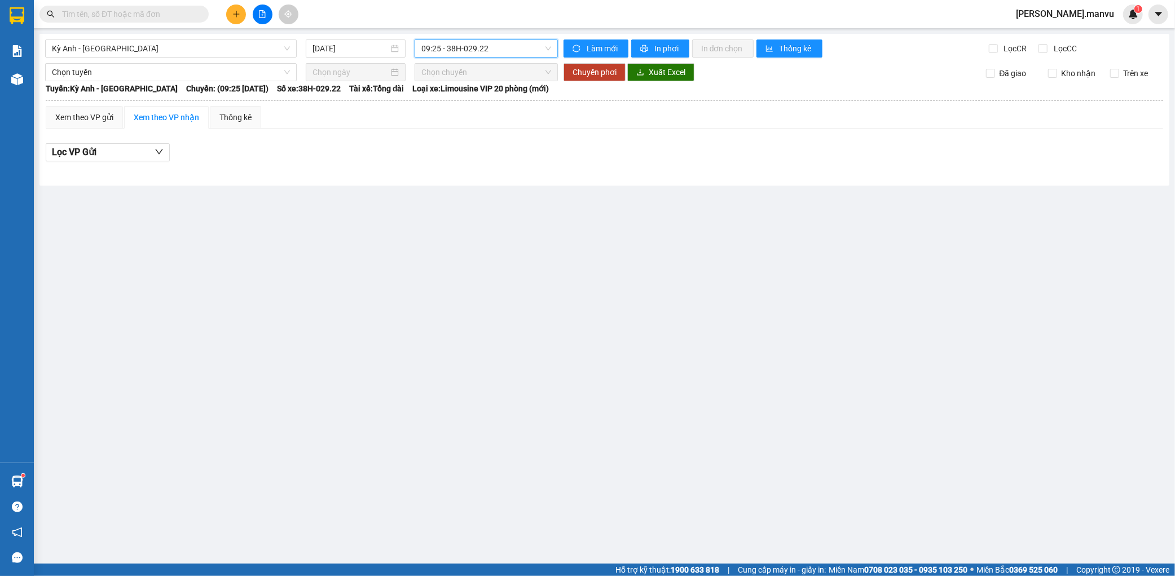
click at [513, 51] on span "09:25 - 38H-029.22" at bounding box center [486, 48] width 130 height 17
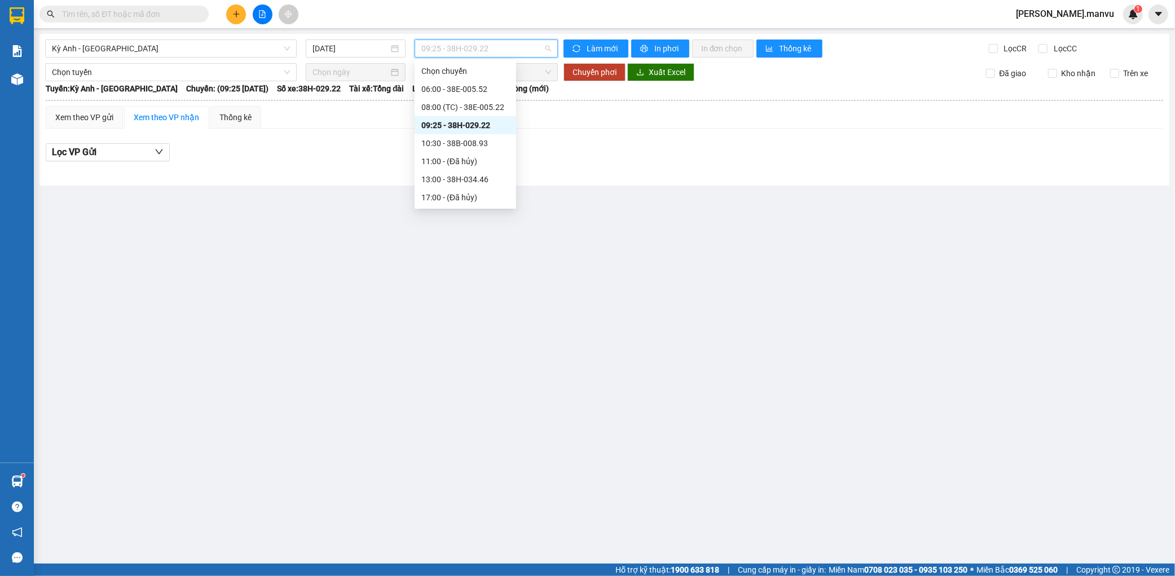
click at [487, 127] on div "09:25 - 38H-029.22" at bounding box center [465, 125] width 88 height 12
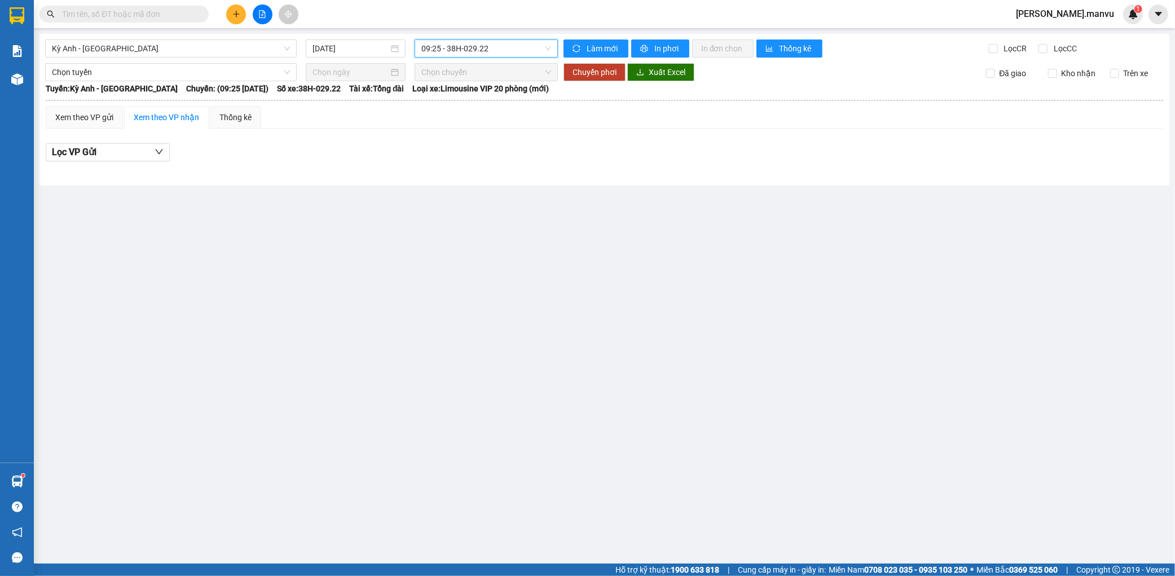
click at [522, 52] on span "09:25 - 38H-029.22" at bounding box center [486, 48] width 130 height 17
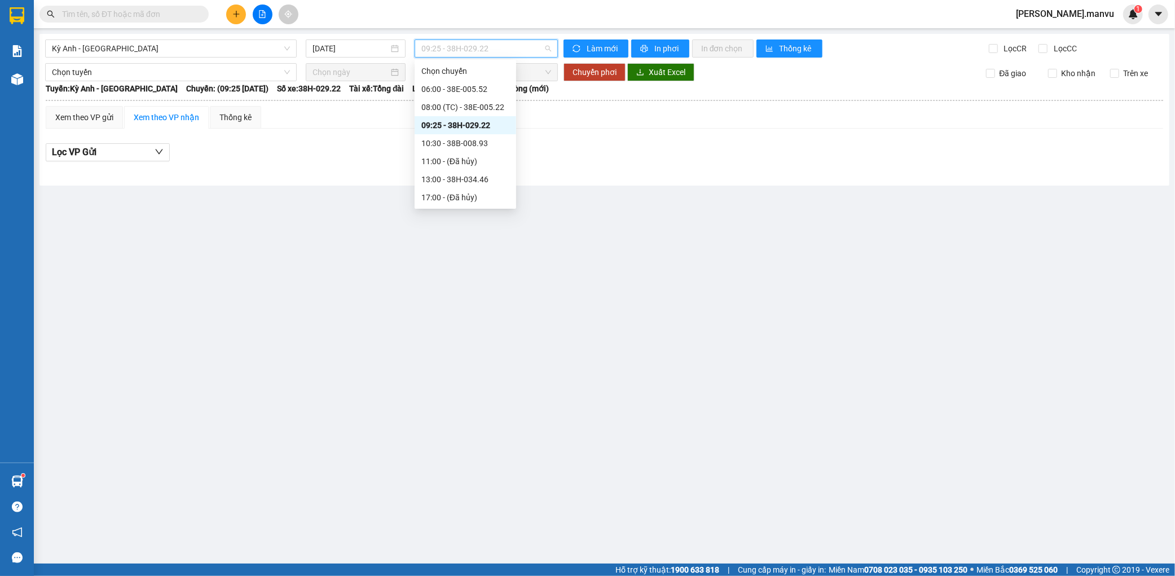
click at [467, 127] on div "09:25 - 38H-029.22" at bounding box center [465, 125] width 88 height 12
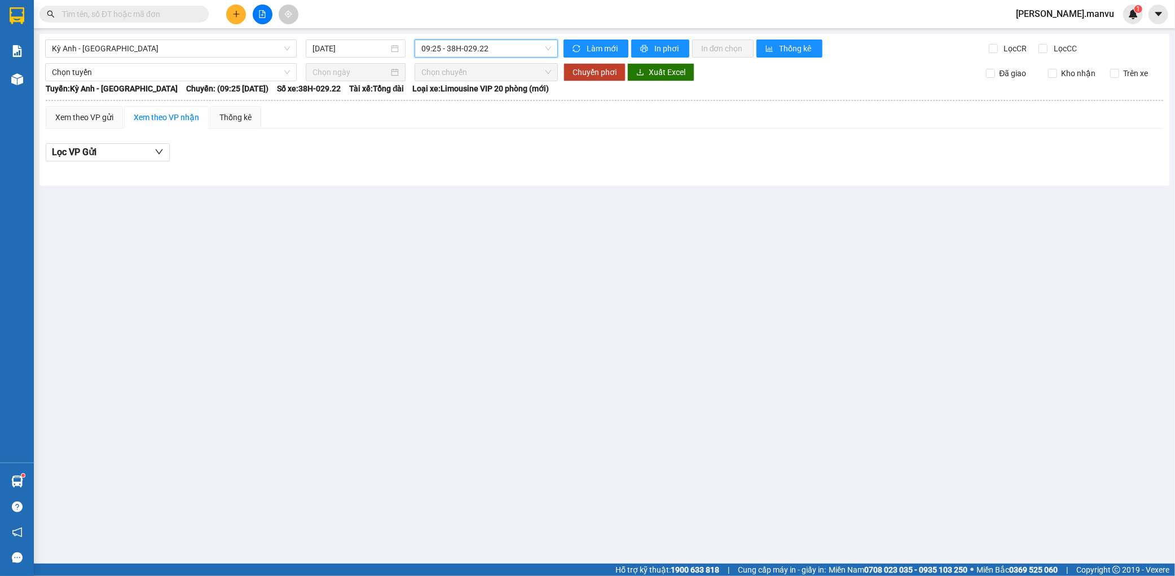
click at [513, 44] on span "09:25 - 38H-029.22" at bounding box center [486, 48] width 130 height 17
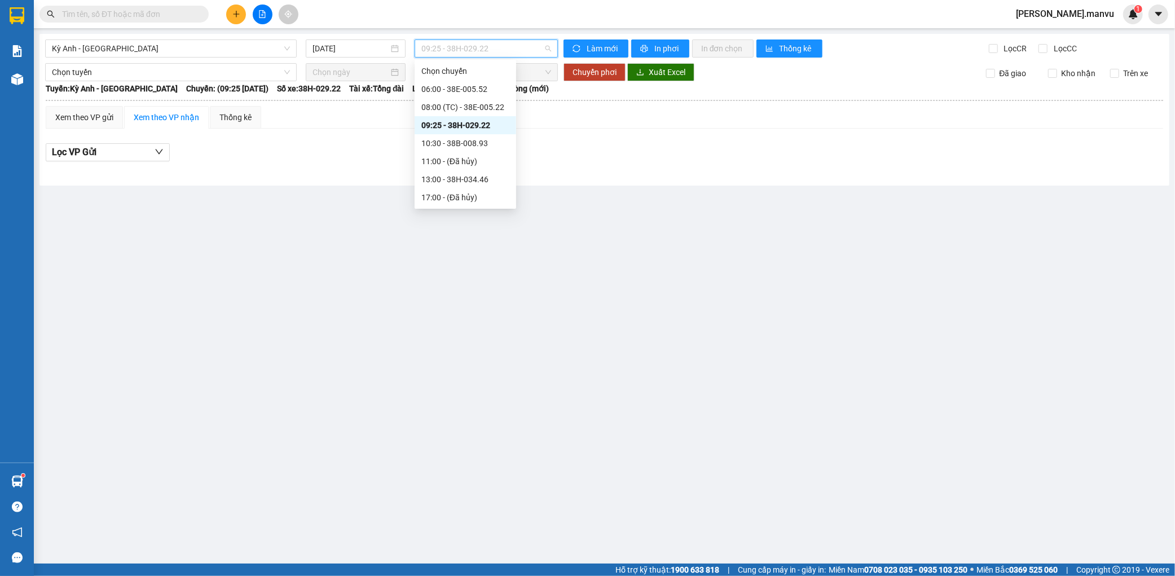
click at [483, 132] on div "09:25 - 38H-029.22" at bounding box center [466, 125] width 102 height 18
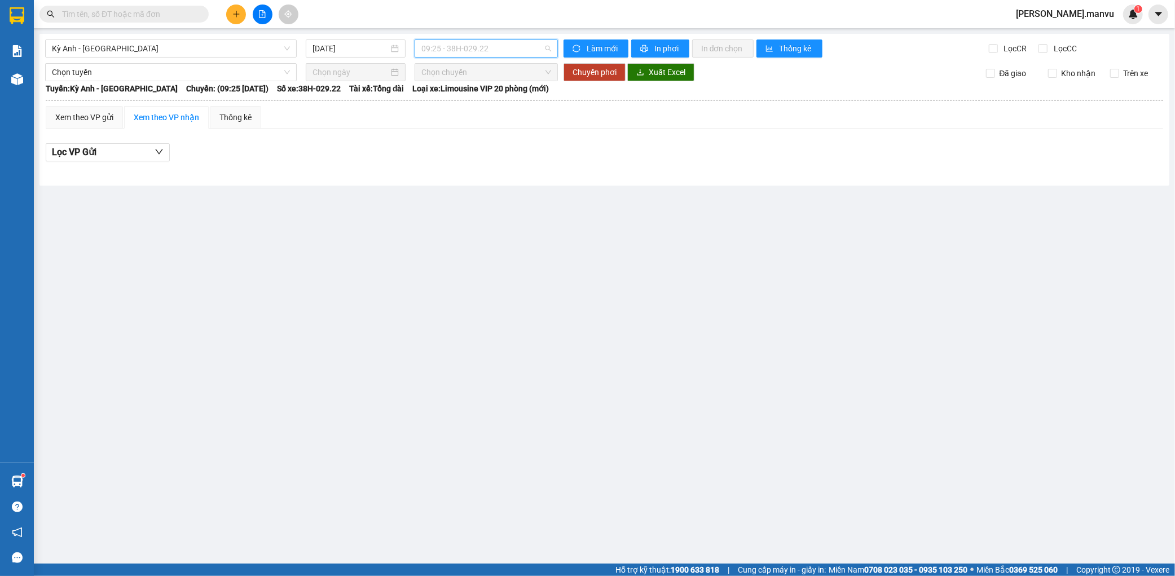
click at [506, 55] on span "09:25 - 38H-029.22" at bounding box center [486, 48] width 130 height 17
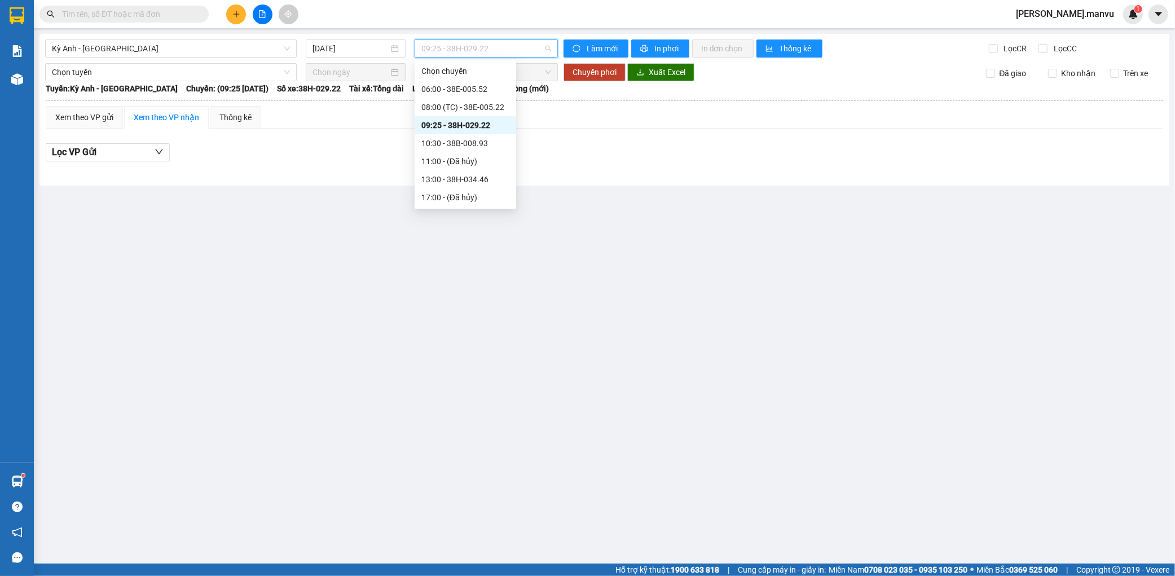
click at [481, 130] on div "09:25 - 38H-029.22" at bounding box center [465, 125] width 88 height 12
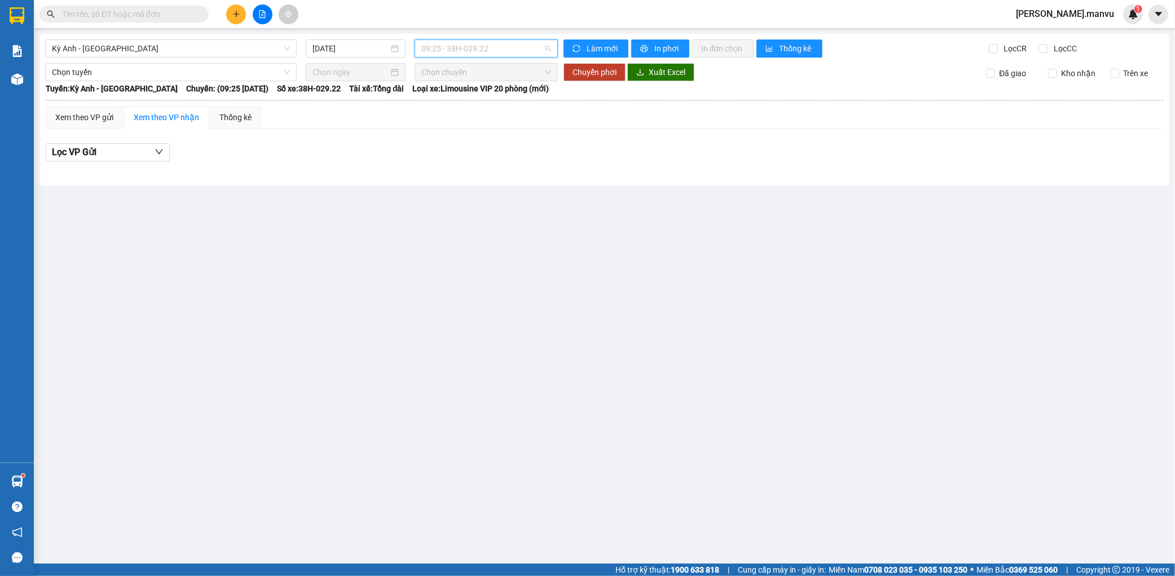
click at [507, 54] on span "09:25 - 38H-029.22" at bounding box center [486, 48] width 130 height 17
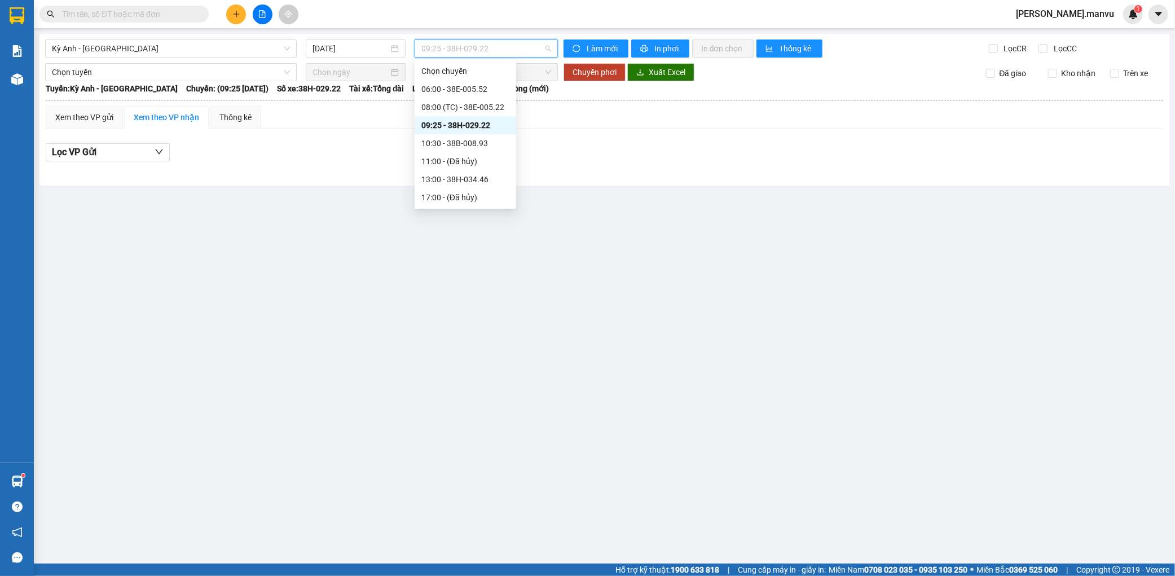
click at [474, 130] on div "09:25 - 38H-029.22" at bounding box center [465, 125] width 88 height 12
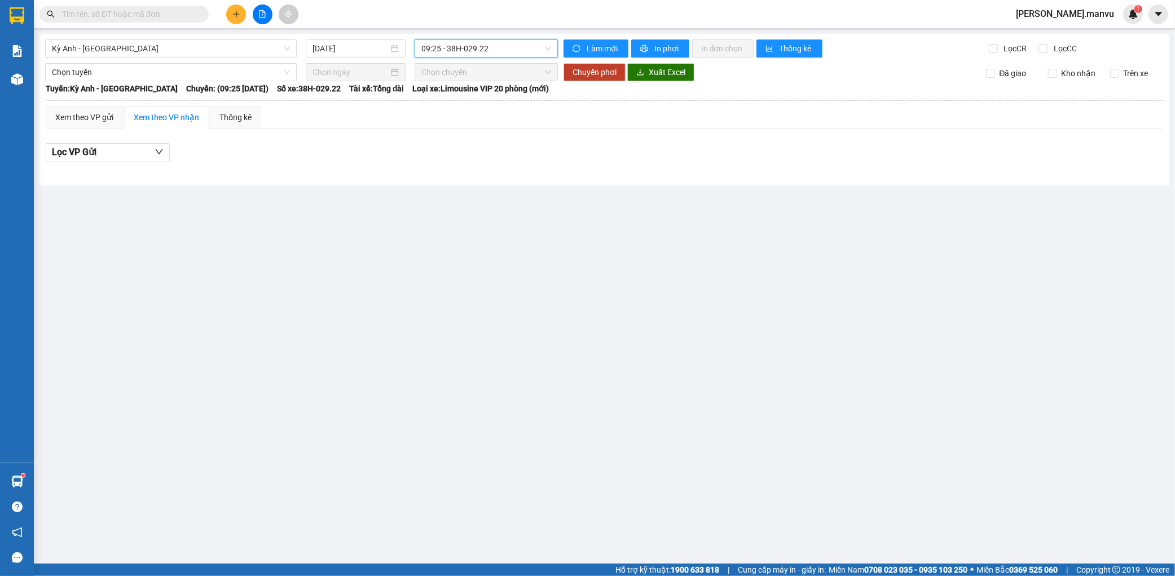
click at [497, 62] on div "Kỳ Anh - [GEOGRAPHIC_DATA] [DATE] 09:25 09:25 - 38H-029.22 Làm mới In phơi In đ…" at bounding box center [604, 110] width 1130 height 152
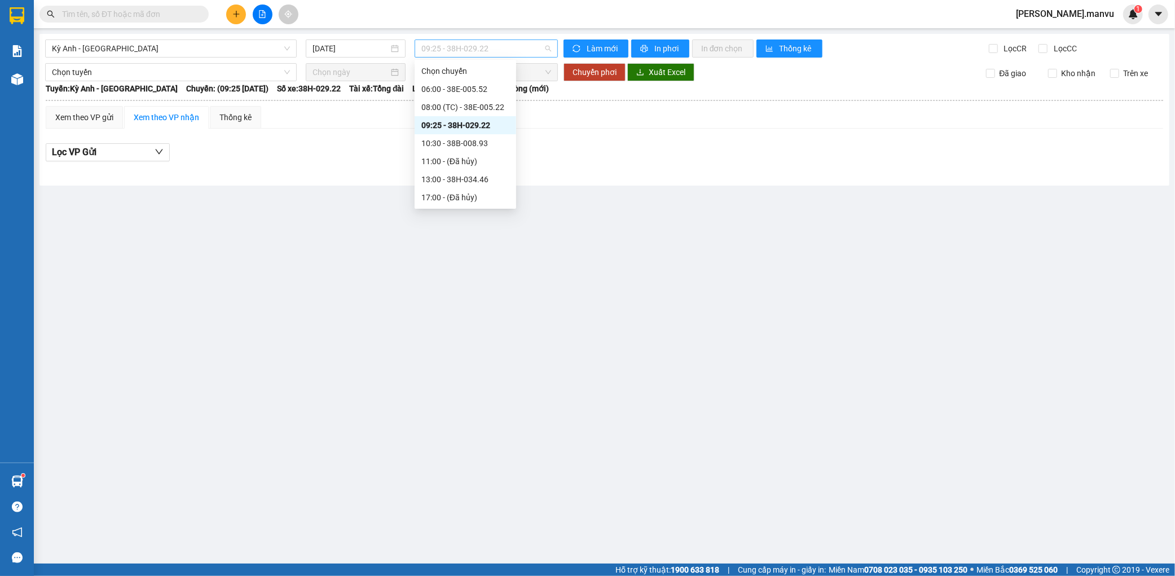
click at [501, 56] on span "09:25 - 38H-029.22" at bounding box center [486, 48] width 130 height 17
click at [476, 125] on div "09:25 - 38H-029.22" at bounding box center [465, 125] width 88 height 12
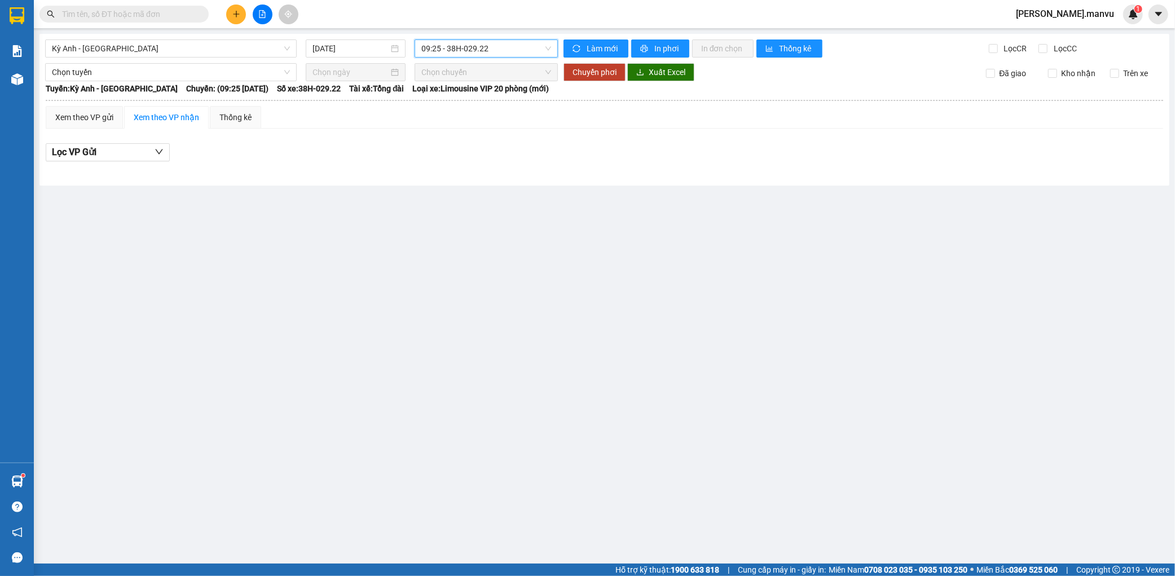
click at [457, 43] on span "09:25 - 38H-029.22" at bounding box center [486, 48] width 130 height 17
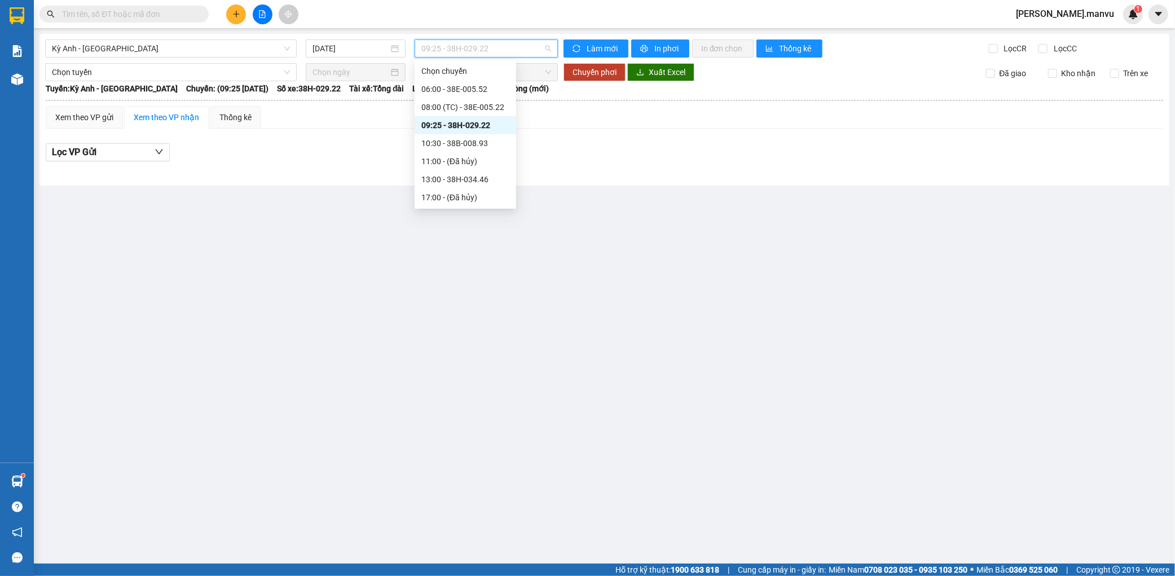
click at [440, 130] on div "09:25 - 38H-029.22" at bounding box center [465, 125] width 88 height 12
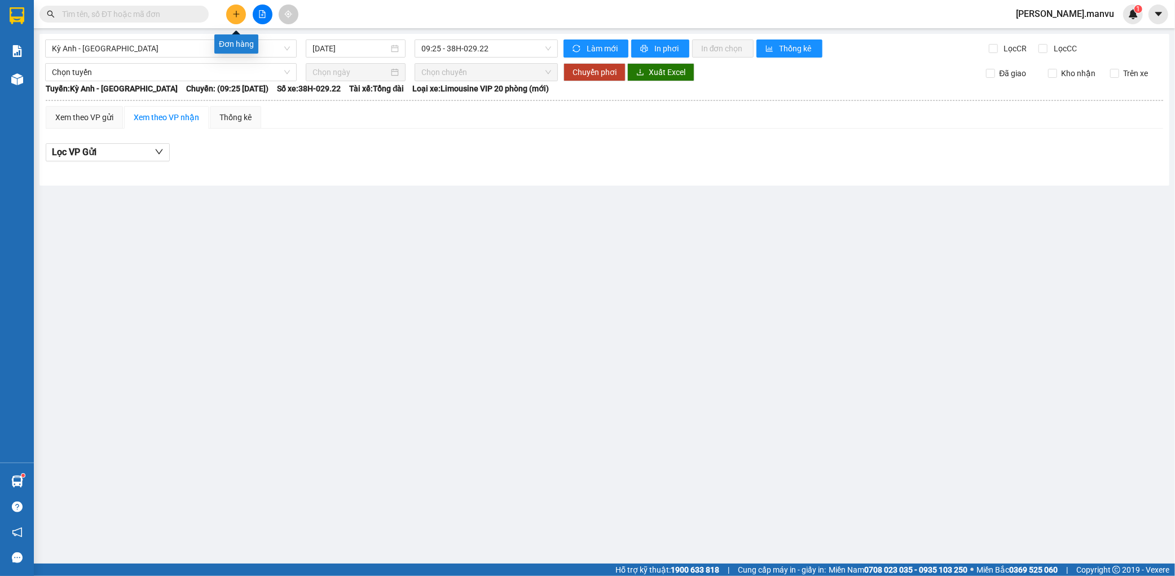
click at [229, 6] on button at bounding box center [236, 15] width 20 height 20
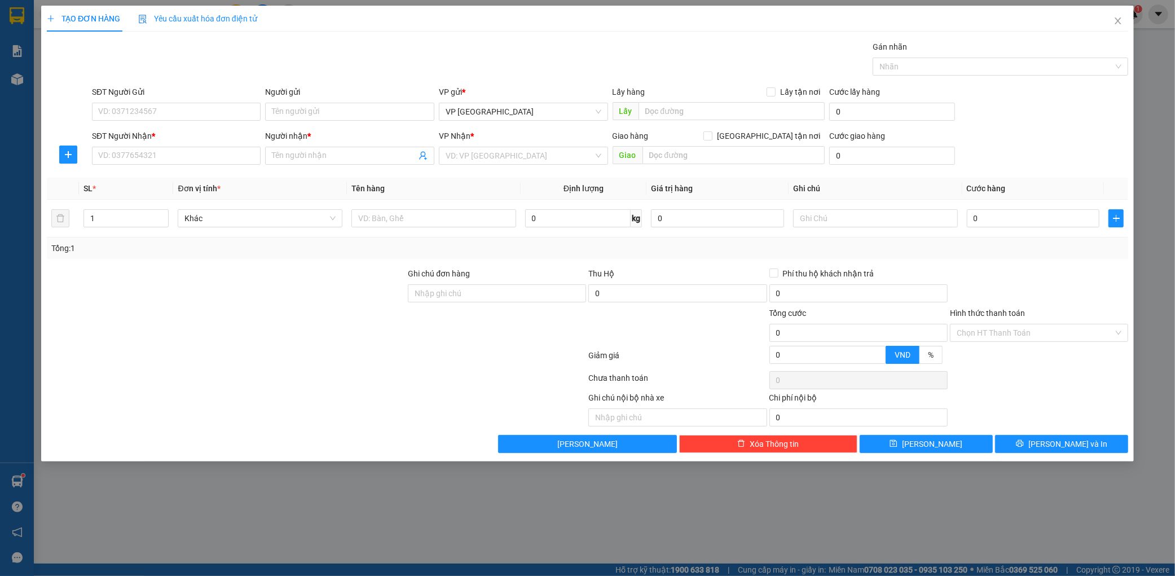
click at [187, 122] on div "SĐT Người Gửi VD: 0371234567" at bounding box center [176, 105] width 169 height 39
click at [192, 114] on input "SĐT Người Gửi" at bounding box center [176, 112] width 169 height 18
click at [188, 137] on div "0846451111 - khoan" at bounding box center [177, 134] width 156 height 12
type input "0846451111"
type input "khoan"
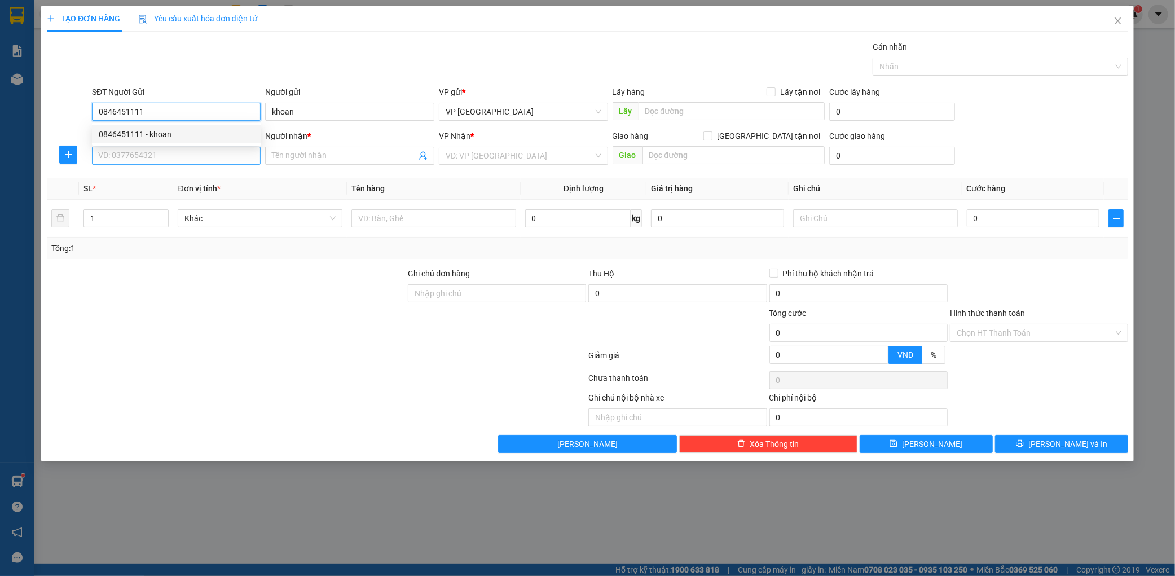
type input "0846451111"
click at [173, 161] on input "SĐT Người Nhận *" at bounding box center [176, 156] width 169 height 18
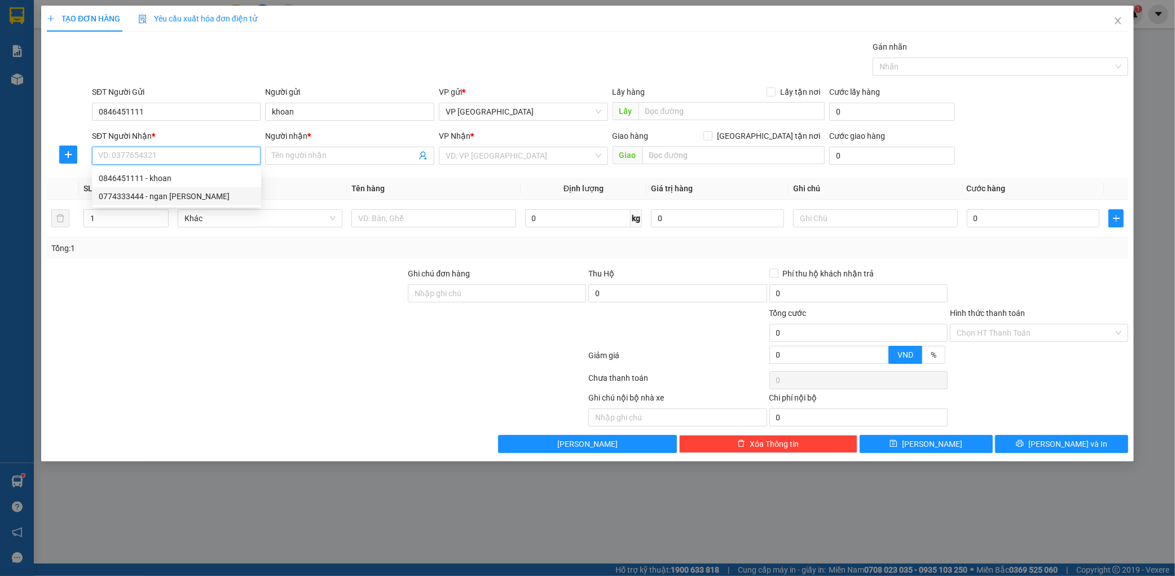
click at [166, 193] on div "0774333444 - ngan [PERSON_NAME]" at bounding box center [177, 196] width 156 height 12
type input "0774333444"
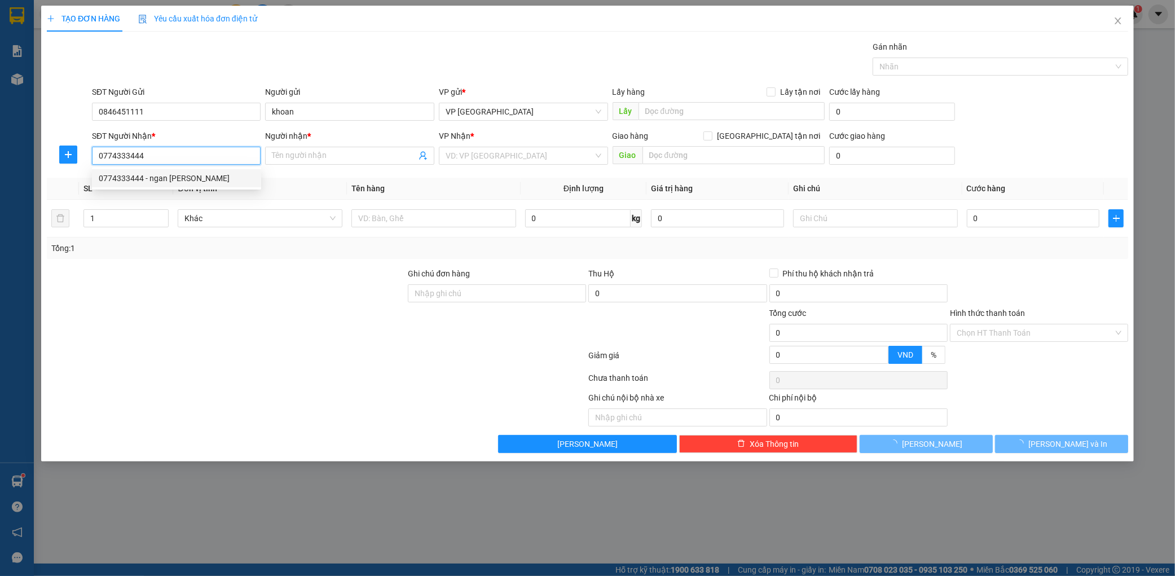
type input "ngan mai"
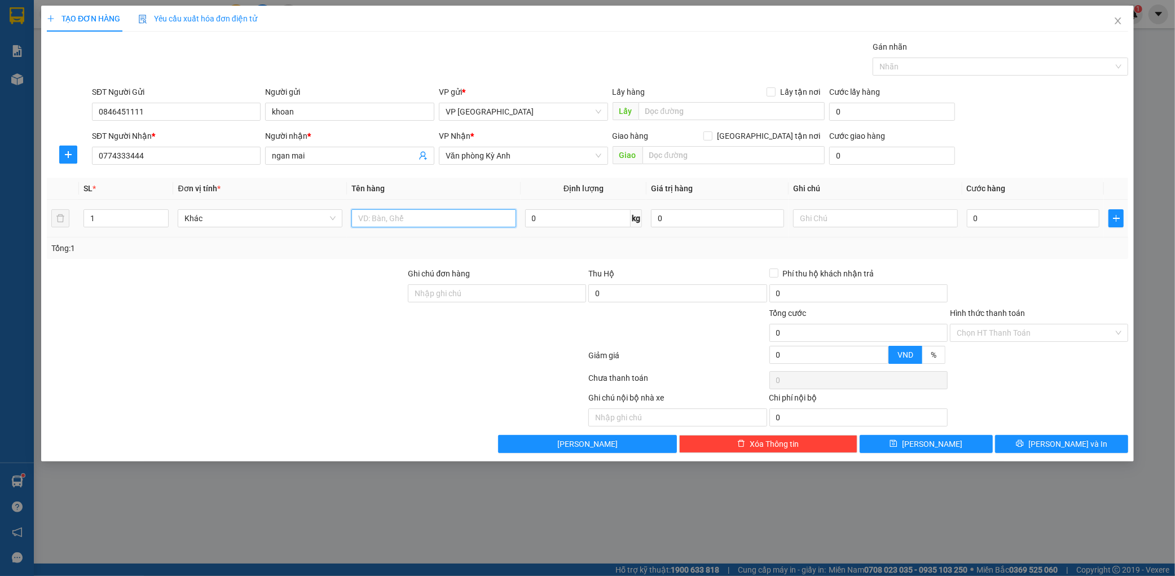
click at [410, 210] on input "text" at bounding box center [433, 218] width 165 height 18
type input "1 hộp"
click at [1030, 209] on div "0" at bounding box center [1033, 218] width 133 height 23
click at [1022, 216] on input "0" at bounding box center [1033, 218] width 133 height 18
type input "005"
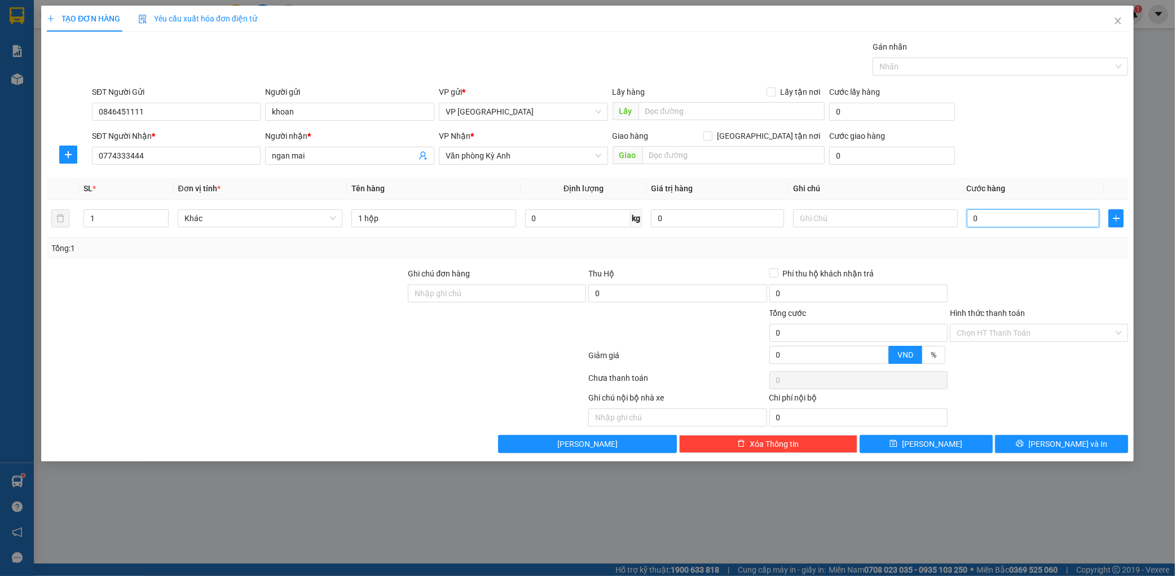
type input "5"
type input "0.050"
type input "50"
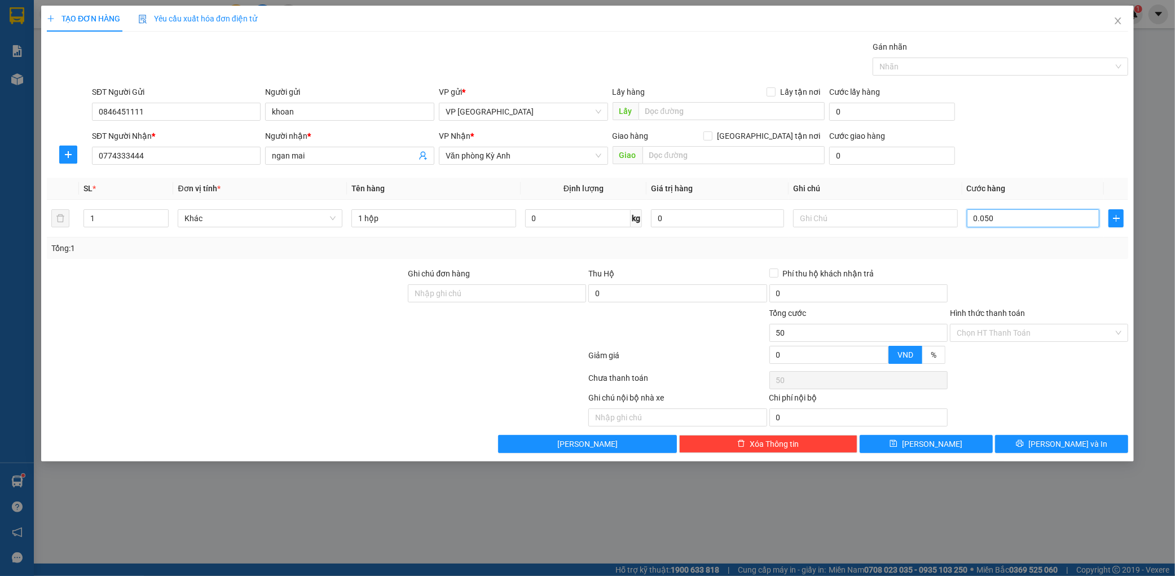
type input "00.500"
type input "500"
type input "0.005.000"
type input "5.000"
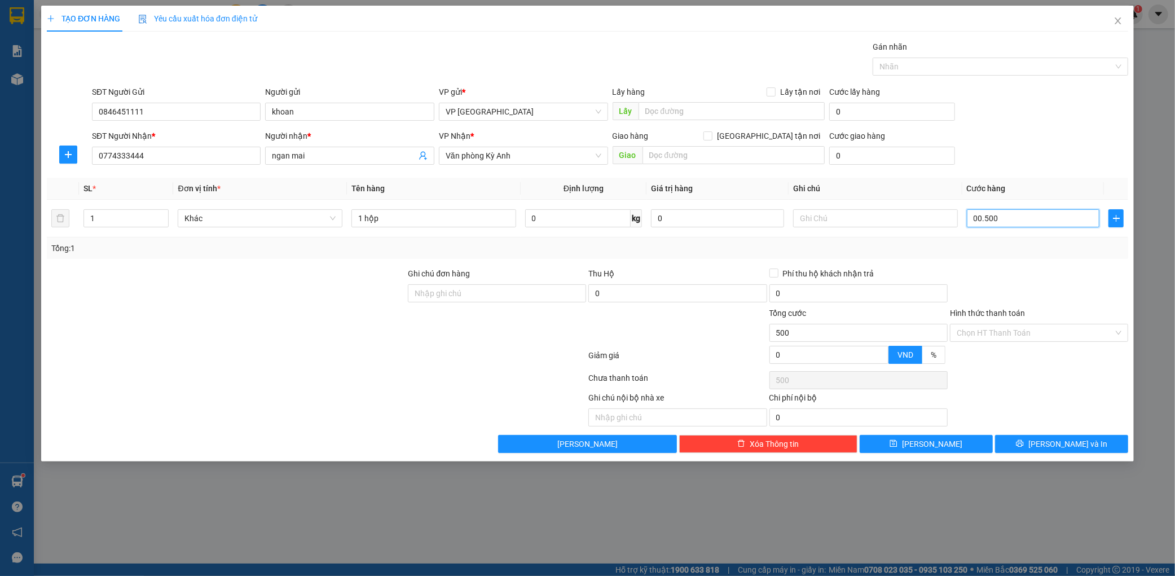
type input "5.000"
type input "000.050.000"
type input "50.000"
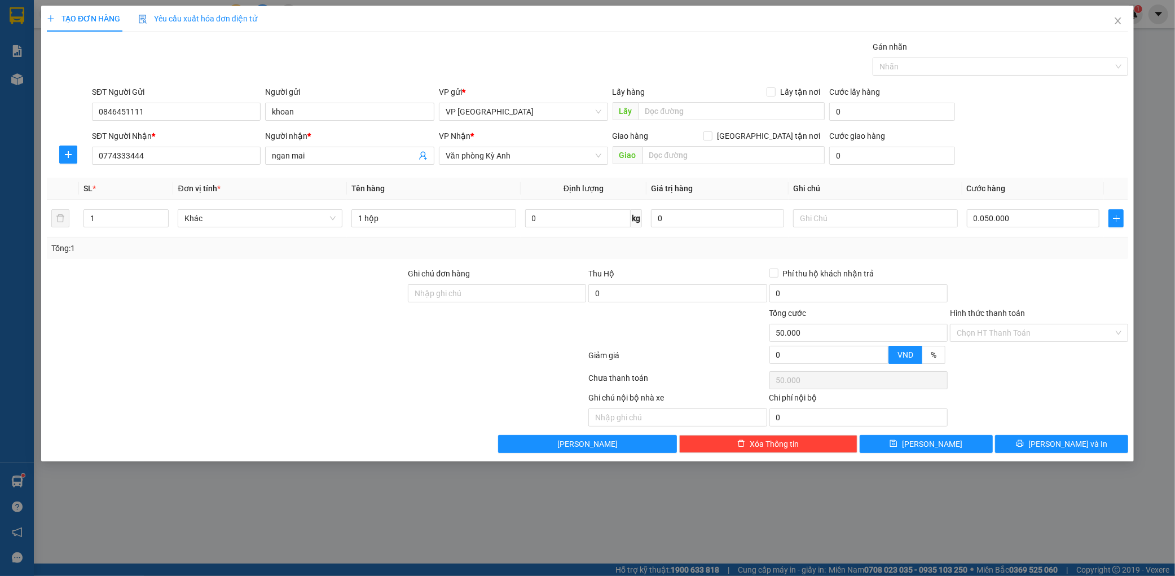
type input "50.000"
drag, startPoint x: 1070, startPoint y: 458, endPoint x: 1078, endPoint y: 445, distance: 15.2
click at [1070, 455] on div "TẠO ĐƠN HÀNG Yêu cầu xuất hóa đơn điện tử Transit Pickup Surcharge Ids Transit …" at bounding box center [587, 234] width 1093 height 456
click at [1078, 445] on span "[PERSON_NAME] và In" at bounding box center [1067, 444] width 79 height 12
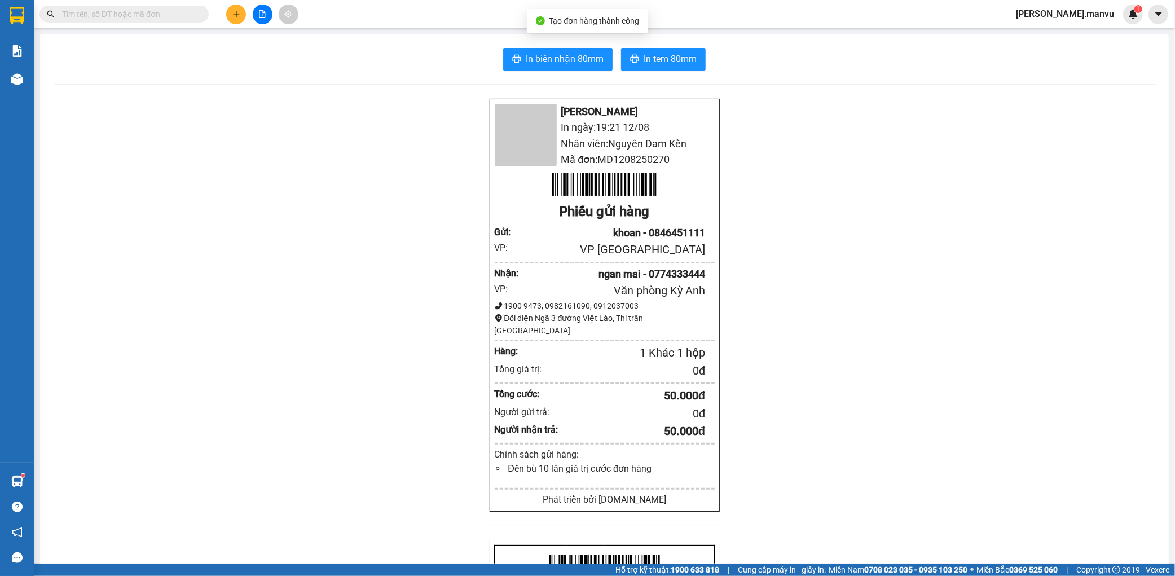
click at [586, 73] on div "In biên nhận 80mm In tem 80mm Mận Vũ In ngày: 19:21 [DATE] Nhân viên: Nguyên Da…" at bounding box center [604, 421] width 1129 height 775
click at [589, 62] on span "In biên nhận 80mm" at bounding box center [565, 59] width 78 height 14
click at [666, 57] on span "In tem 80mm" at bounding box center [670, 59] width 53 height 14
